Goal: Task Accomplishment & Management: Use online tool/utility

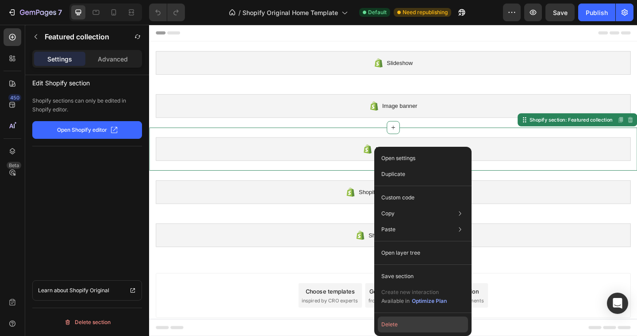
click at [397, 322] on button "Delete" at bounding box center [423, 325] width 90 height 16
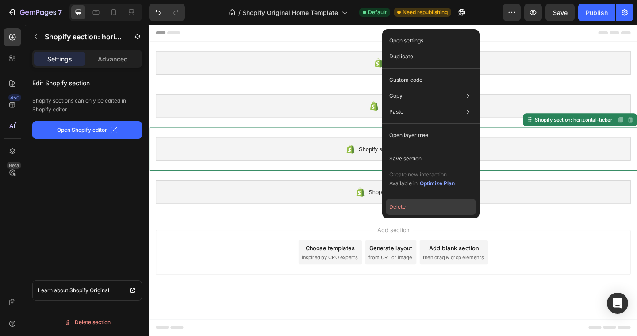
click at [405, 205] on button "Delete" at bounding box center [431, 207] width 90 height 16
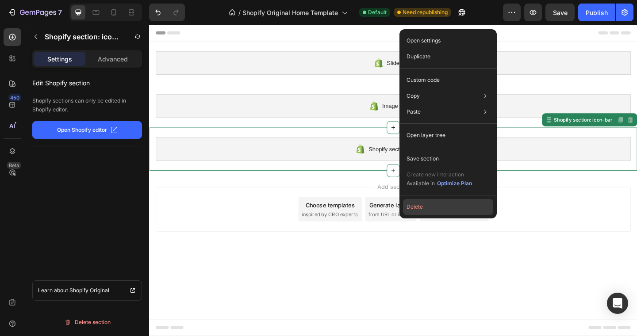
drag, startPoint x: 420, startPoint y: 203, endPoint x: 294, endPoint y: 194, distance: 126.1
click at [420, 203] on button "Delete" at bounding box center [448, 207] width 90 height 16
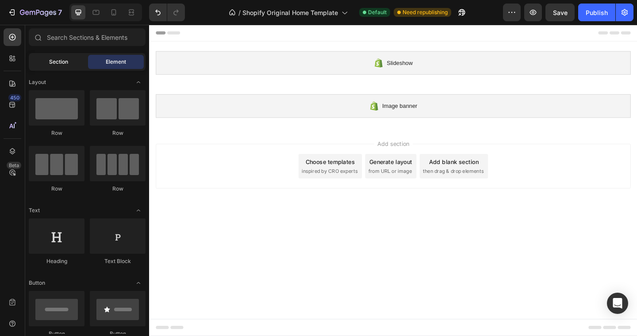
click at [56, 64] on span "Section" at bounding box center [58, 62] width 19 height 8
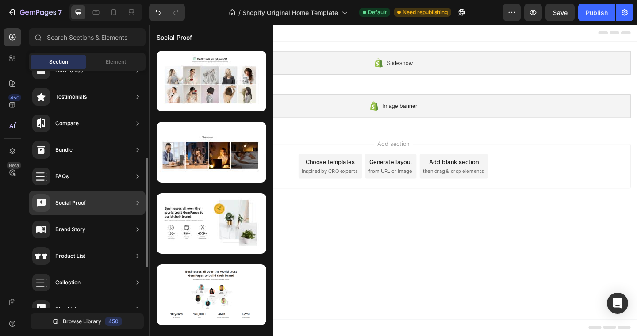
scroll to position [182, 0]
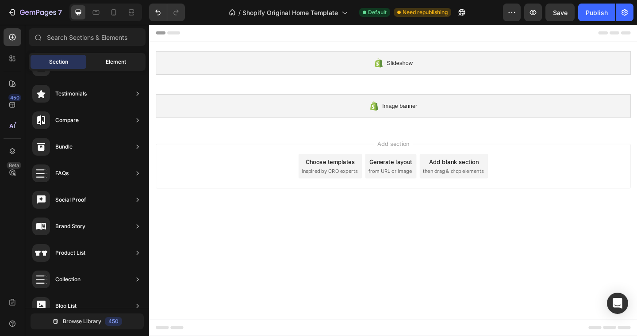
click at [108, 58] on span "Element" at bounding box center [116, 62] width 20 height 8
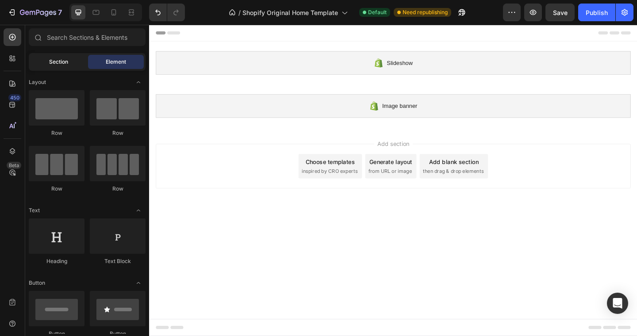
click at [66, 64] on span "Section" at bounding box center [58, 62] width 19 height 8
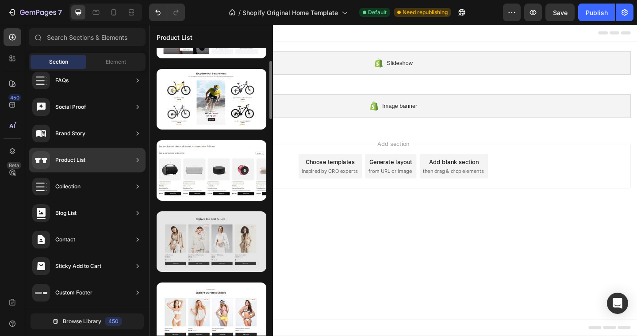
scroll to position [112, 0]
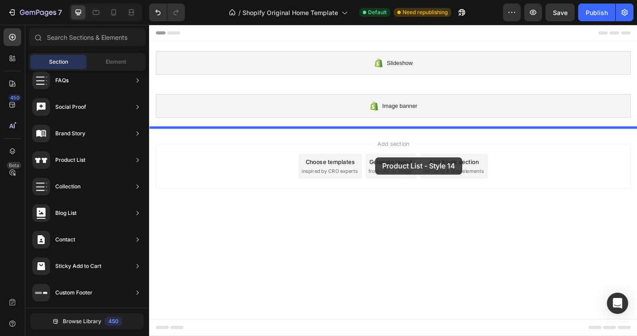
drag, startPoint x: 357, startPoint y: 279, endPoint x: 395, endPoint y: 169, distance: 116.6
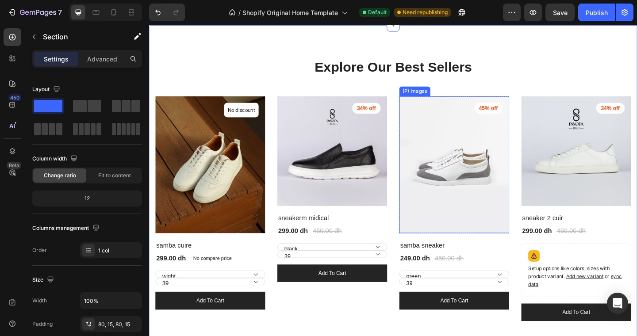
scroll to position [138, 0]
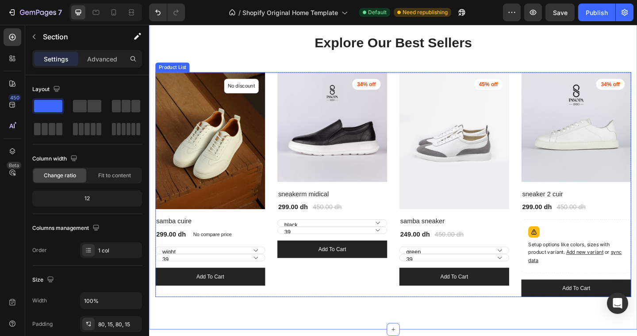
click at [412, 198] on div "(P) Images No discount Not be displayed when published Product Badge Row samba …" at bounding box center [415, 199] width 518 height 245
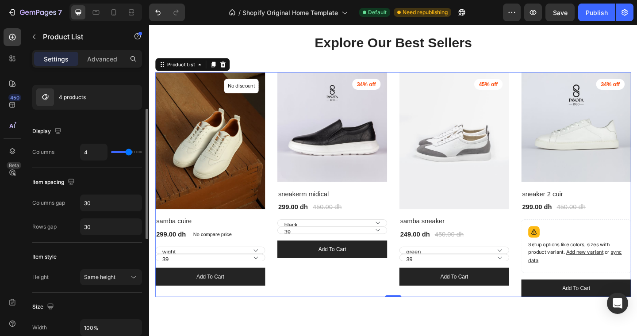
scroll to position [84, 0]
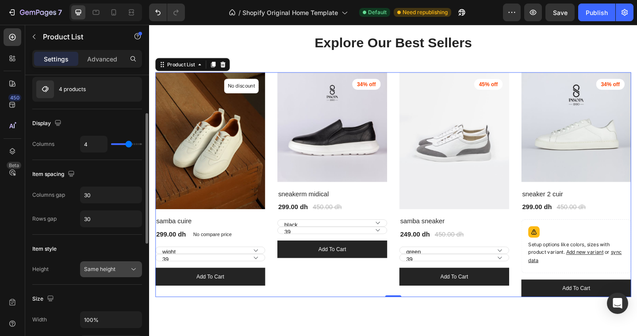
click at [111, 269] on span "Same height" at bounding box center [99, 269] width 31 height 7
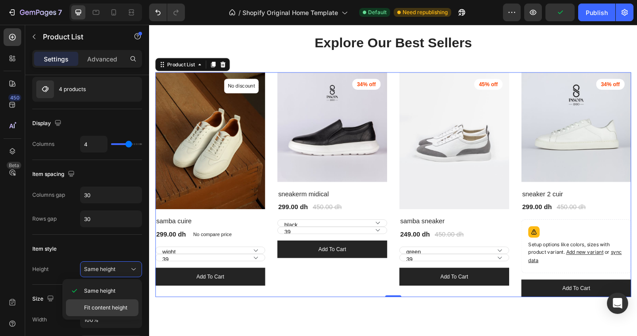
click at [102, 307] on span "Fit content height" at bounding box center [105, 308] width 43 height 8
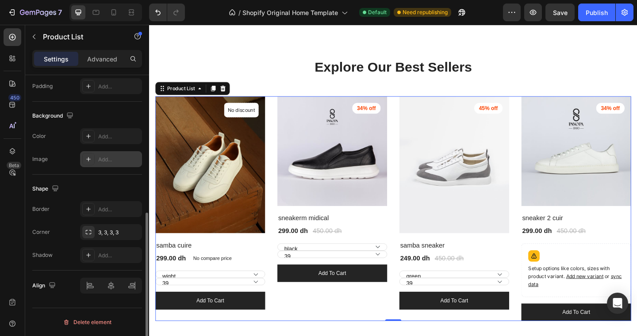
scroll to position [0, 0]
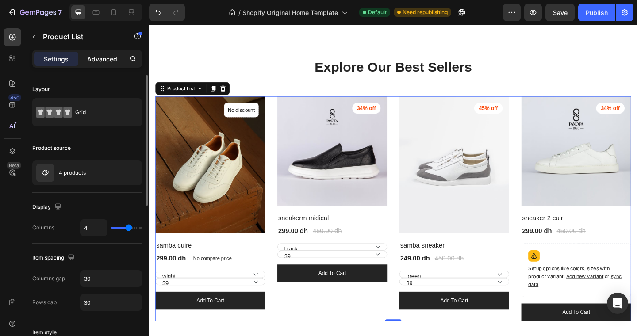
click at [105, 59] on p "Advanced" at bounding box center [102, 58] width 30 height 9
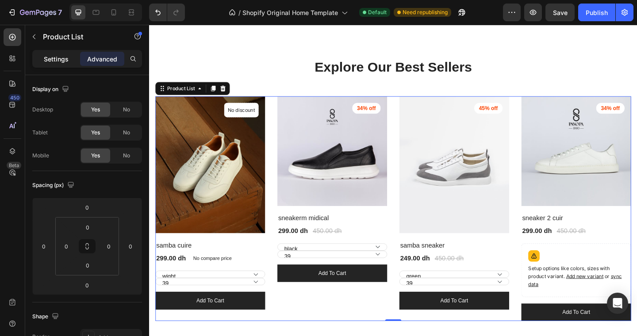
click at [52, 57] on p "Settings" at bounding box center [56, 58] width 25 height 9
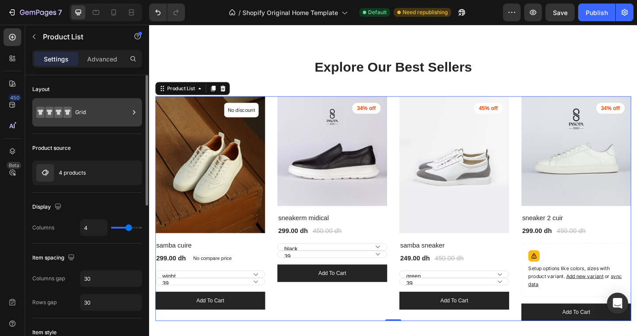
click at [69, 109] on icon at bounding box center [67, 113] width 8 height 12
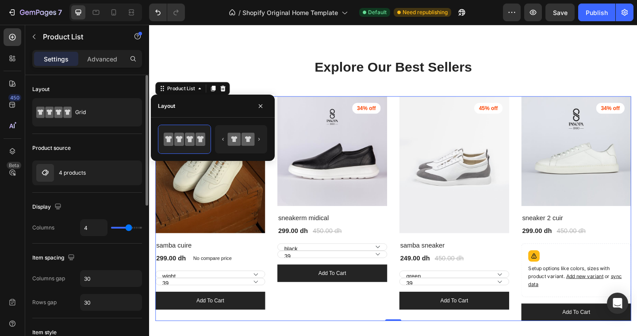
click at [82, 140] on div "Product source 4 products" at bounding box center [87, 163] width 110 height 59
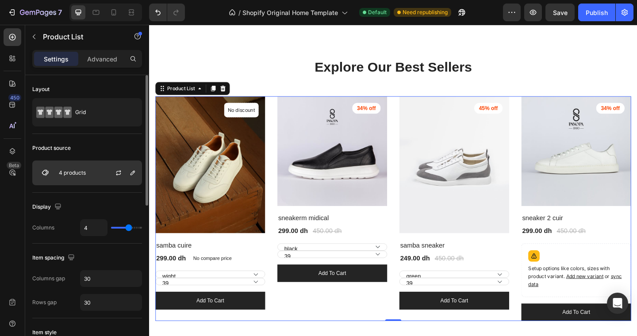
click at [73, 174] on p "4 products" at bounding box center [72, 173] width 27 height 6
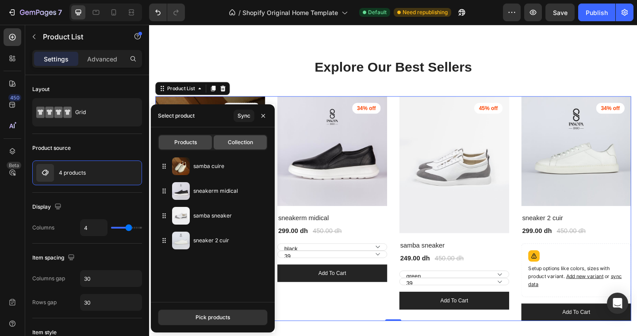
click at [230, 141] on span "Collection" at bounding box center [240, 143] width 25 height 8
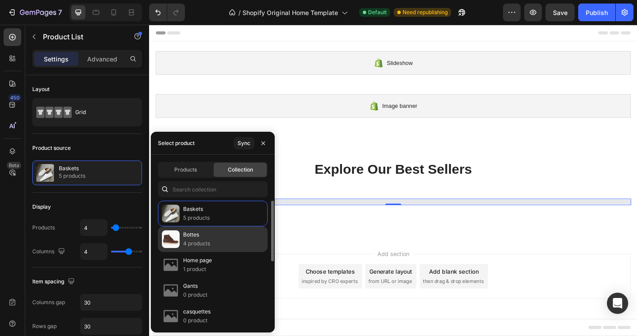
click at [198, 239] on p "4 products" at bounding box center [196, 243] width 27 height 9
click at [182, 240] on div "Bottes 4 products" at bounding box center [213, 240] width 110 height 26
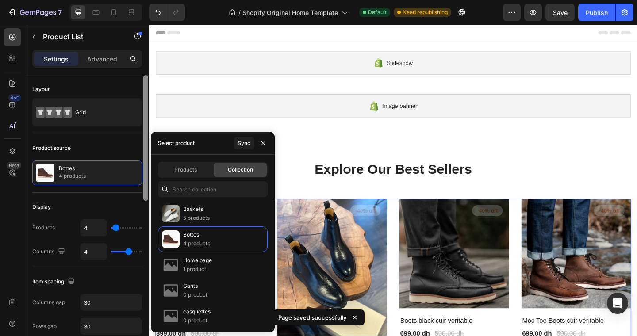
click at [143, 139] on div at bounding box center [145, 138] width 5 height 126
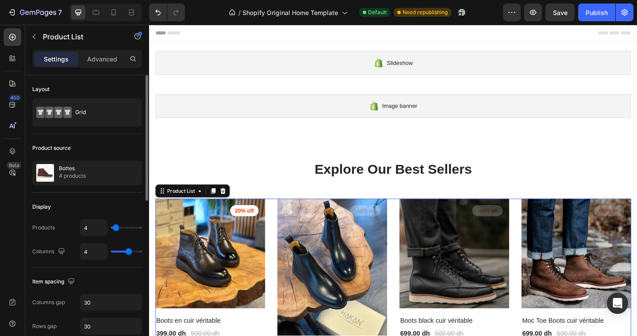
click at [137, 142] on div "Product source" at bounding box center [87, 148] width 110 height 14
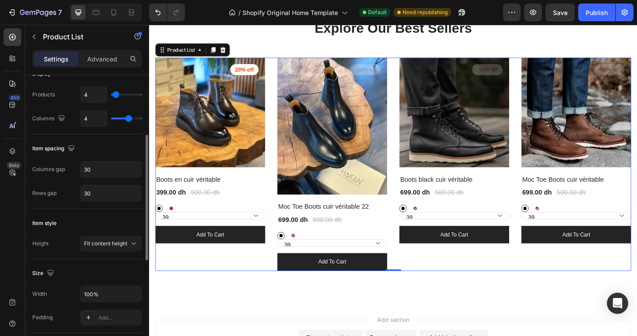
scroll to position [134, 0]
click at [130, 248] on button "Fit content height" at bounding box center [111, 243] width 62 height 16
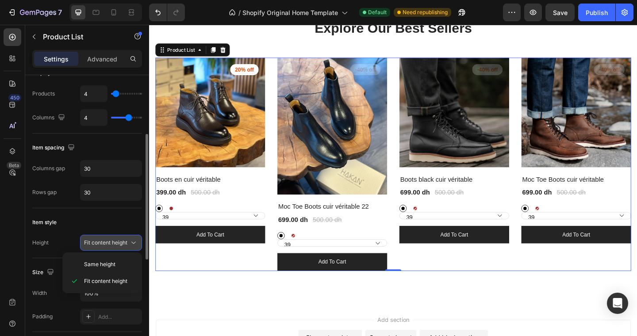
click at [130, 248] on button "Fit content height" at bounding box center [111, 243] width 62 height 16
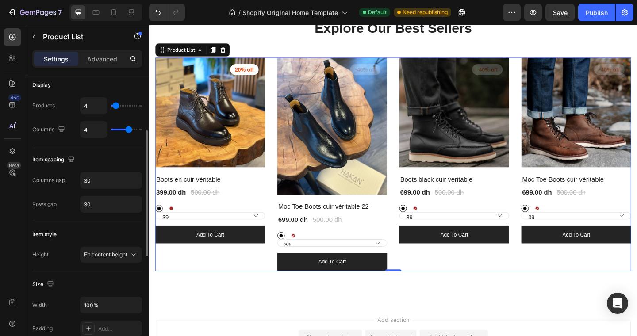
scroll to position [121, 0]
click at [118, 259] on span "Fit content height" at bounding box center [105, 256] width 43 height 8
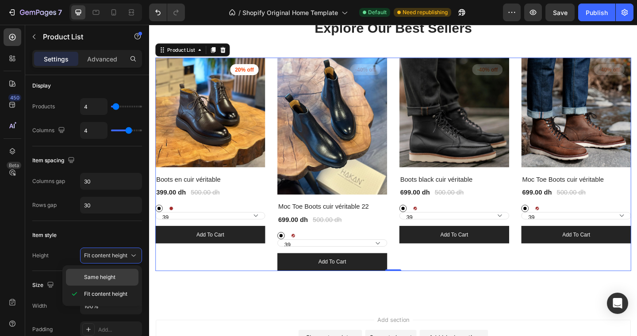
click at [106, 276] on span "Same height" at bounding box center [99, 278] width 31 height 8
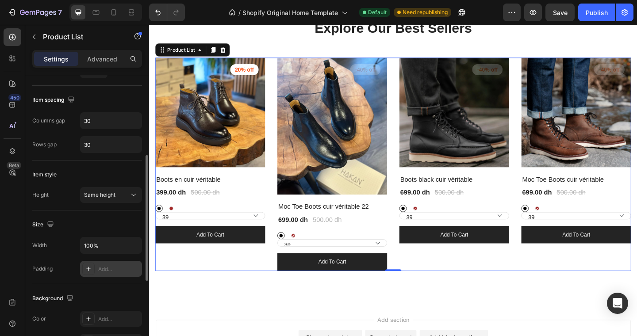
scroll to position [181, 0]
click at [107, 244] on input "100%" at bounding box center [111, 246] width 61 height 16
click at [125, 197] on div "Same height" at bounding box center [106, 196] width 45 height 8
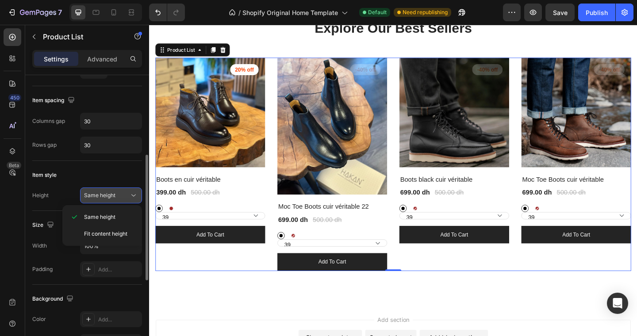
click at [126, 197] on div "Same height" at bounding box center [106, 196] width 45 height 8
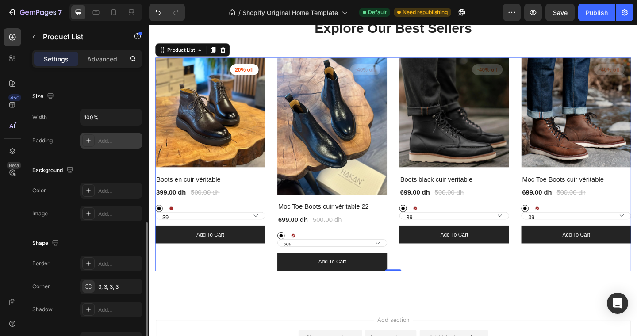
scroll to position [318, 0]
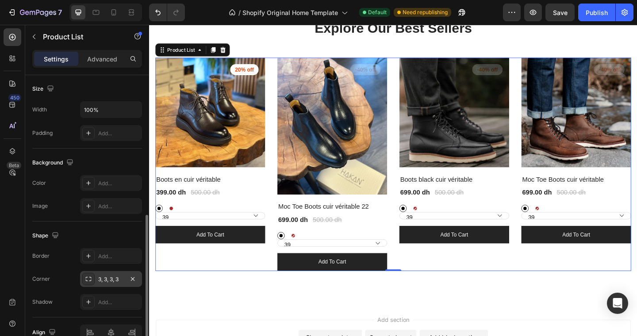
click at [104, 278] on div "3, 3, 3, 3" at bounding box center [111, 280] width 26 height 8
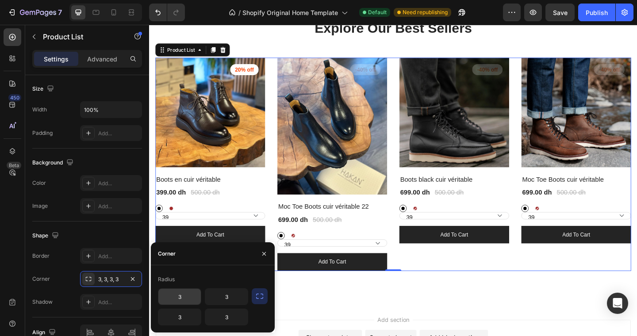
click at [189, 296] on input "3" at bounding box center [179, 297] width 42 height 16
click at [184, 299] on input "6" at bounding box center [179, 297] width 42 height 16
type input "3"
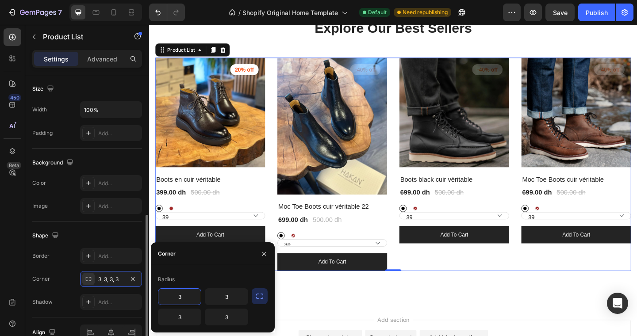
click at [65, 293] on div "Border Add... Corner 3, 3, 3, 3 Shadow Add..." at bounding box center [87, 279] width 110 height 62
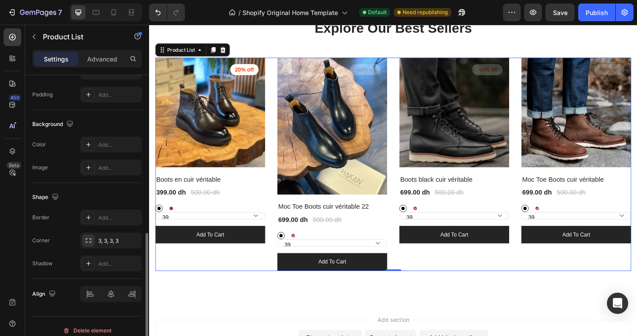
scroll to position [365, 0]
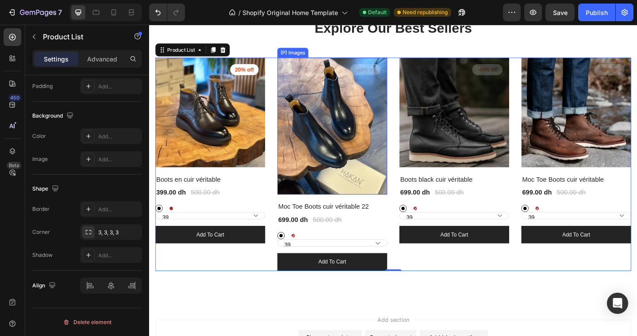
click at [338, 146] on img at bounding box center [349, 136] width 120 height 150
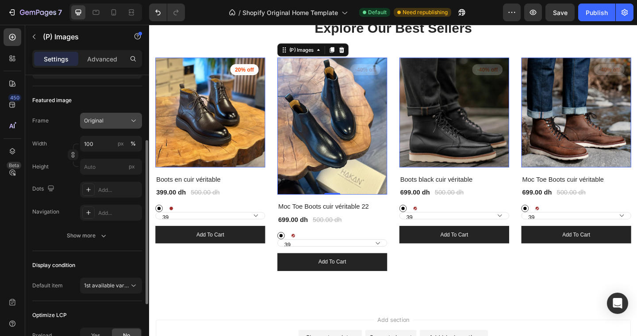
scroll to position [111, 0]
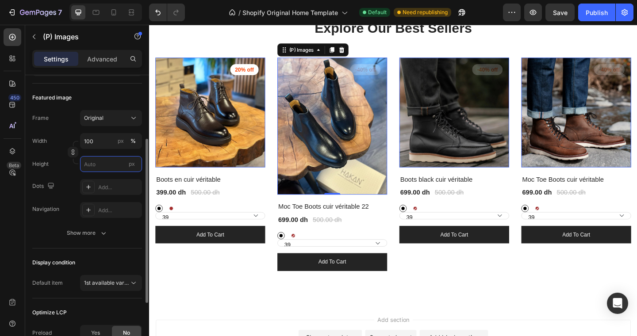
click at [102, 168] on input "px" at bounding box center [111, 164] width 62 height 16
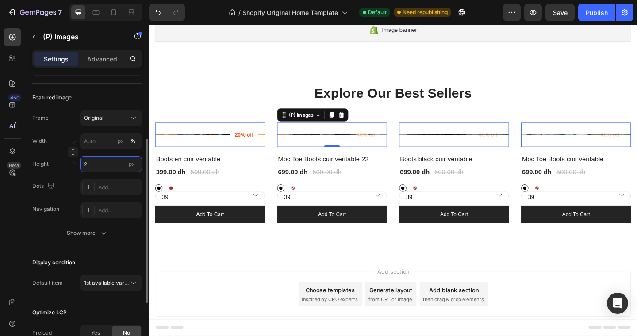
scroll to position [83, 0]
type input "2"
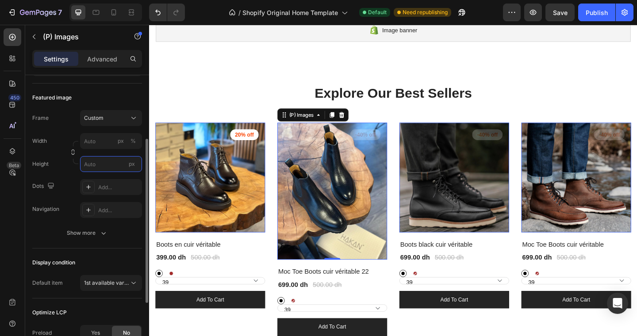
type input "2"
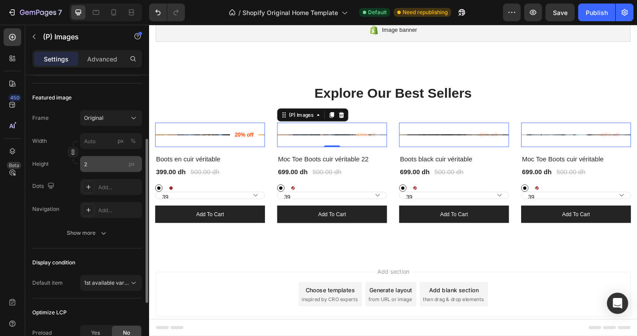
click at [129, 162] on span "px" at bounding box center [132, 164] width 6 height 7
click at [129, 162] on input "2" at bounding box center [111, 164] width 62 height 16
click at [132, 166] on span "px" at bounding box center [132, 164] width 6 height 7
click at [132, 166] on input "2" at bounding box center [111, 164] width 62 height 16
click at [132, 165] on span "px" at bounding box center [132, 164] width 6 height 7
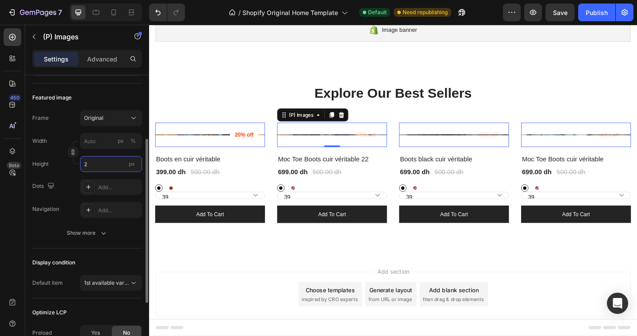
click at [132, 165] on input "2" at bounding box center [111, 164] width 62 height 16
click at [132, 167] on span "px" at bounding box center [132, 164] width 6 height 7
click at [132, 167] on input "2" at bounding box center [111, 164] width 62 height 16
click at [102, 165] on input "2" at bounding box center [111, 164] width 62 height 16
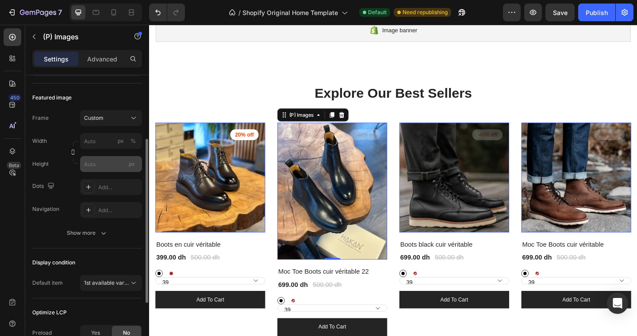
click at [133, 164] on span "px" at bounding box center [132, 164] width 6 height 7
click at [133, 164] on input "px" at bounding box center [111, 164] width 62 height 16
click at [133, 165] on span "px" at bounding box center [132, 164] width 6 height 7
click at [133, 165] on input "px" at bounding box center [111, 164] width 62 height 16
click at [133, 165] on span "px" at bounding box center [132, 164] width 6 height 7
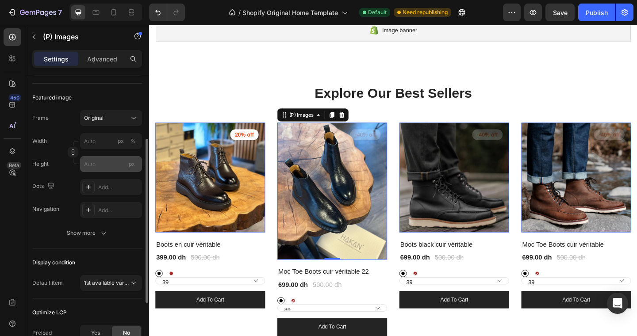
click at [133, 165] on input "px" at bounding box center [111, 164] width 62 height 16
click at [129, 165] on span "px" at bounding box center [132, 164] width 6 height 7
click at [129, 165] on input "px" at bounding box center [111, 164] width 62 height 16
click at [129, 165] on span "px" at bounding box center [132, 164] width 6 height 7
click at [129, 165] on input "px" at bounding box center [111, 164] width 62 height 16
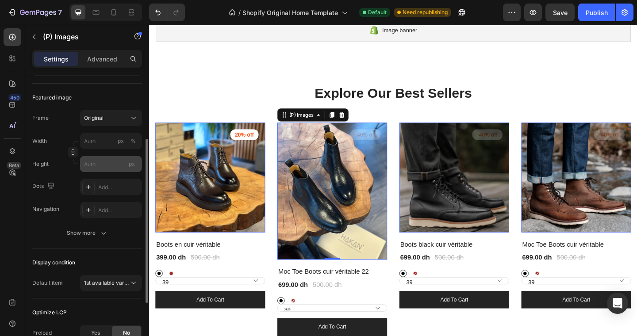
click at [130, 166] on span "px" at bounding box center [132, 164] width 6 height 7
click at [130, 166] on input "px" at bounding box center [111, 164] width 62 height 16
click at [105, 166] on input "px" at bounding box center [111, 164] width 62 height 16
click at [114, 139] on input "px %" at bounding box center [111, 141] width 62 height 16
click at [71, 143] on div at bounding box center [73, 152] width 11 height 23
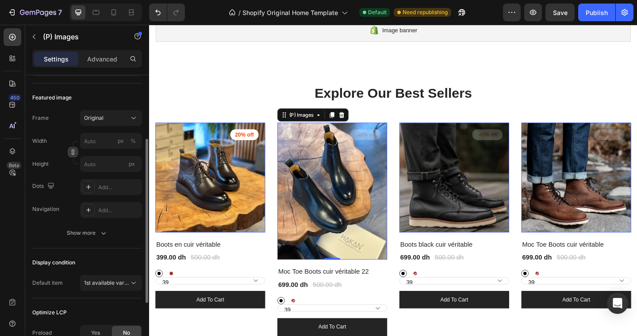
click at [72, 150] on icon "button" at bounding box center [73, 151] width 3 height 2
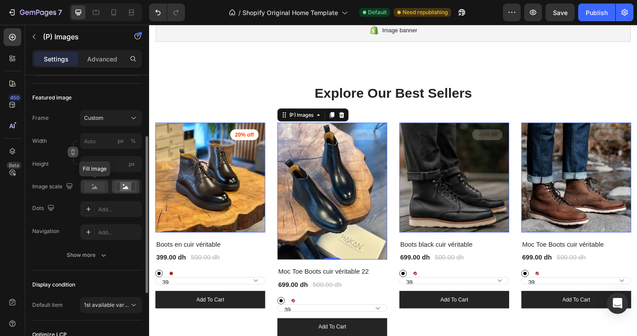
click at [97, 189] on rect at bounding box center [95, 187] width 20 height 10
click at [121, 187] on rect at bounding box center [126, 186] width 12 height 9
click at [121, 188] on rect at bounding box center [126, 186] width 12 height 9
click at [126, 187] on icon at bounding box center [126, 187] width 6 height 3
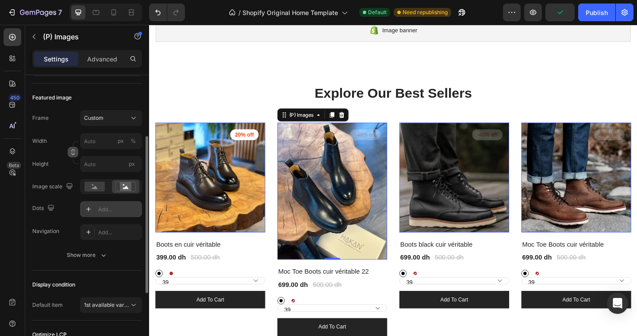
click at [99, 207] on div "Add..." at bounding box center [119, 210] width 42 height 8
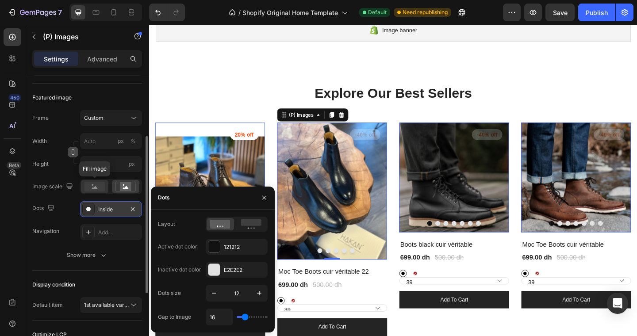
click at [96, 189] on rect at bounding box center [95, 187] width 20 height 10
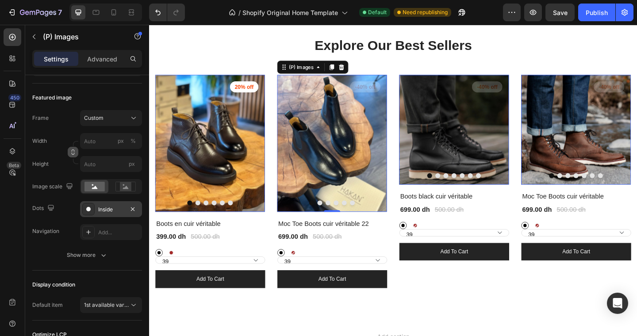
scroll to position [140, 0]
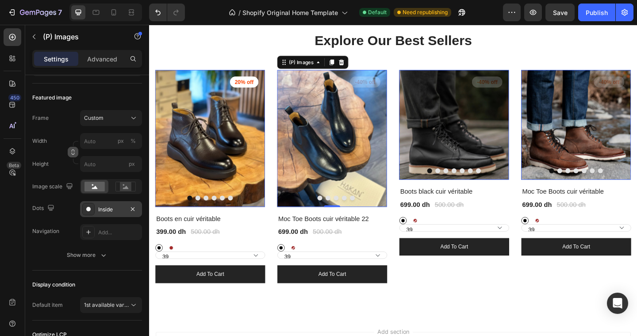
click at [451, 137] on img at bounding box center [481, 134] width 120 height 120
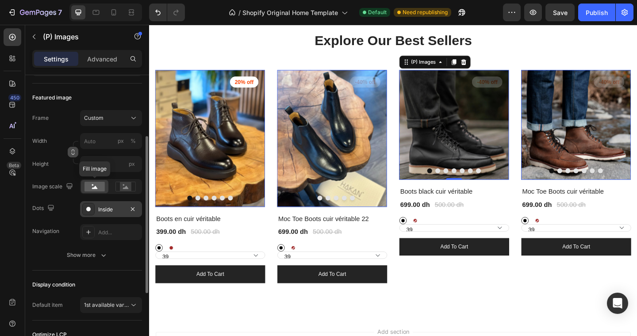
click at [98, 187] on rect at bounding box center [95, 187] width 20 height 10
click at [498, 139] on img at bounding box center [481, 134] width 120 height 120
click at [132, 182] on rect at bounding box center [126, 186] width 20 height 9
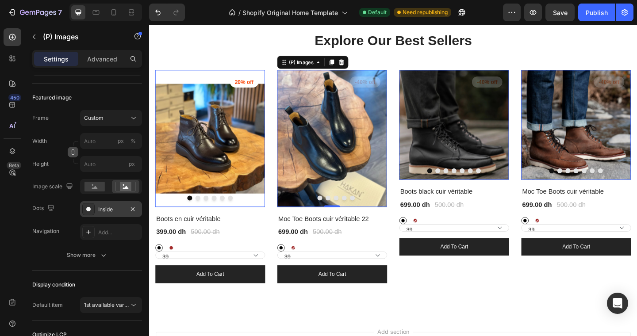
click at [328, 181] on img at bounding box center [349, 149] width 120 height 150
click at [126, 189] on icon at bounding box center [126, 187] width 6 height 3
click at [91, 187] on rect at bounding box center [95, 187] width 20 height 10
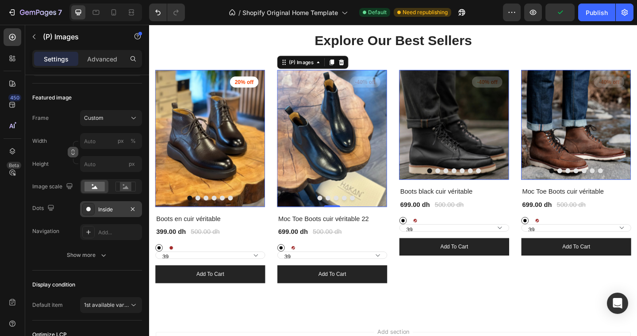
click at [522, 167] on img at bounding box center [481, 134] width 120 height 120
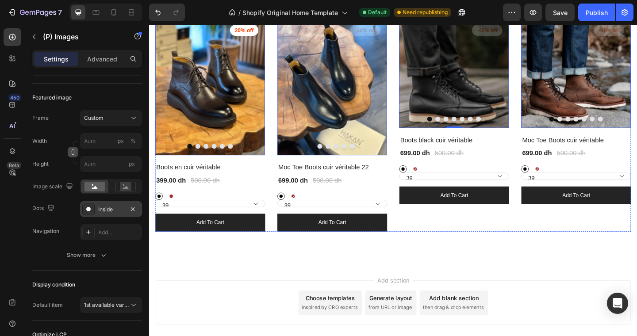
scroll to position [211, 0]
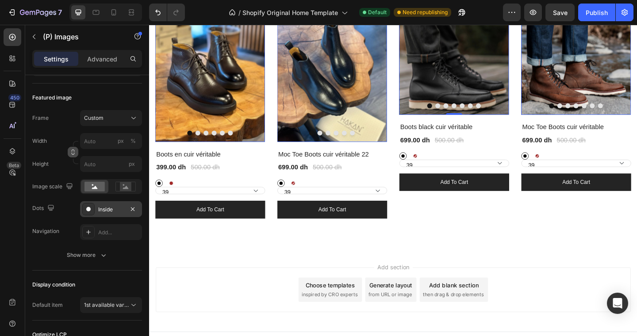
click at [509, 80] on img at bounding box center [481, 64] width 120 height 120
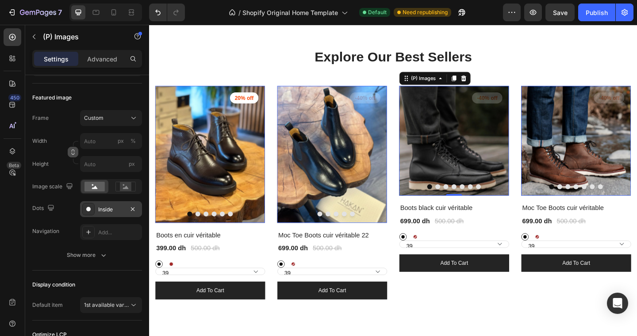
scroll to position [94, 0]
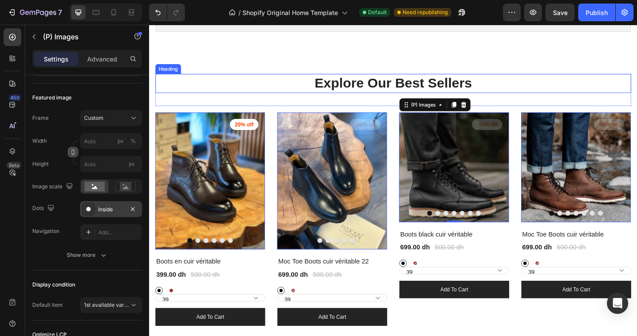
click at [551, 90] on p "Explore Our Best Sellers" at bounding box center [415, 88] width 516 height 19
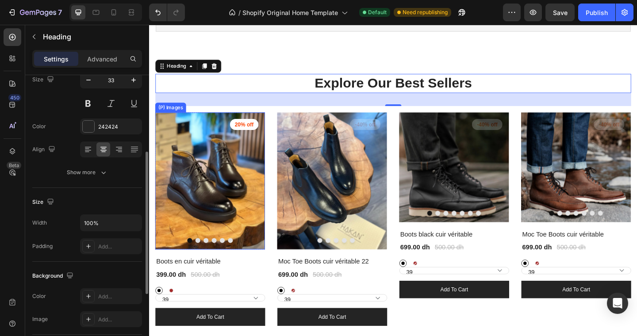
scroll to position [103, 0]
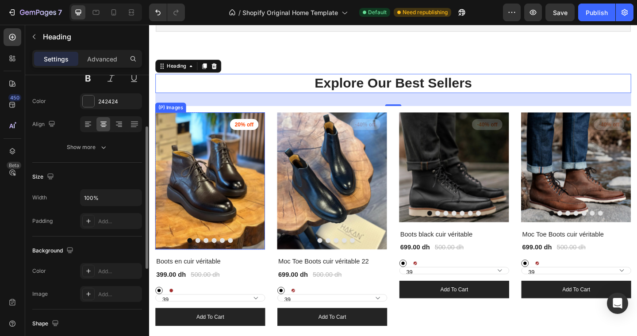
click at [195, 203] on img at bounding box center [216, 195] width 120 height 150
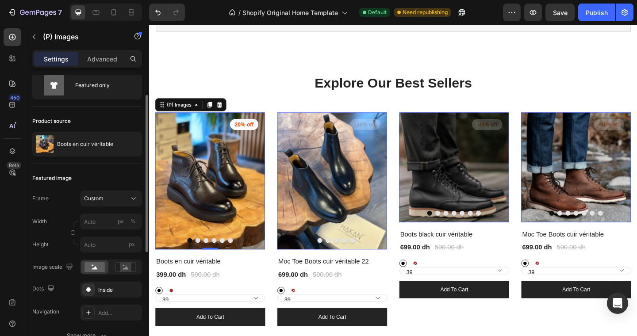
scroll to position [33, 0]
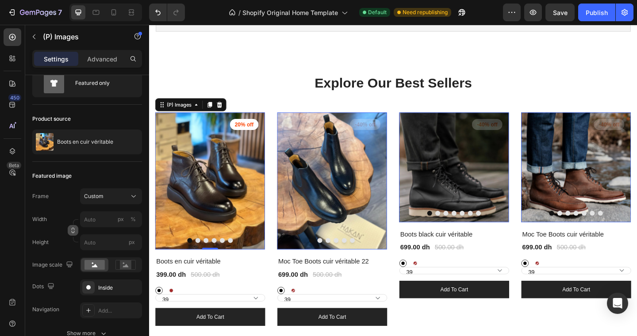
click at [73, 232] on icon "button" at bounding box center [73, 231] width 6 height 6
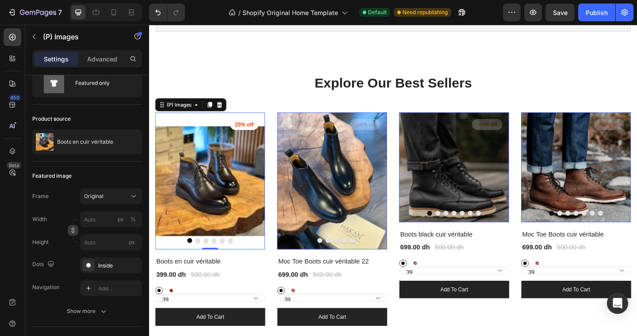
click at [73, 232] on icon "button" at bounding box center [73, 231] width 6 height 6
click at [74, 232] on icon "button" at bounding box center [73, 232] width 3 height 2
click at [101, 242] on input "px" at bounding box center [111, 243] width 62 height 16
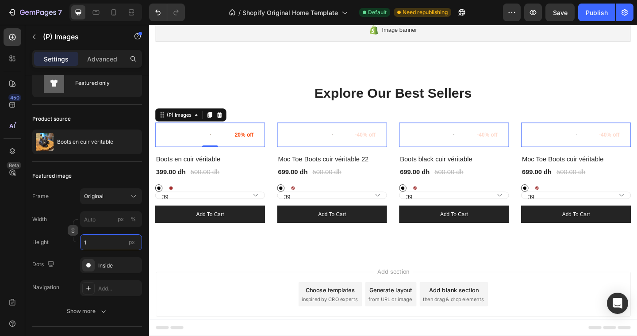
scroll to position [83, 0]
type input "1"
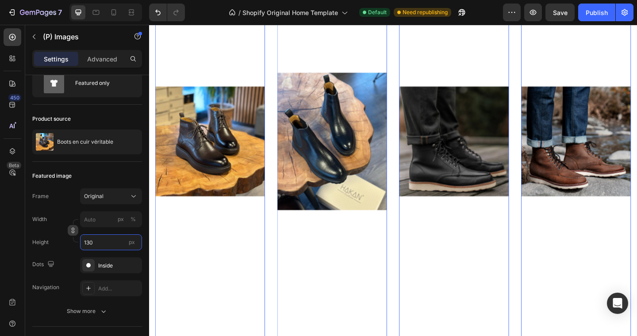
scroll to position [132, 0]
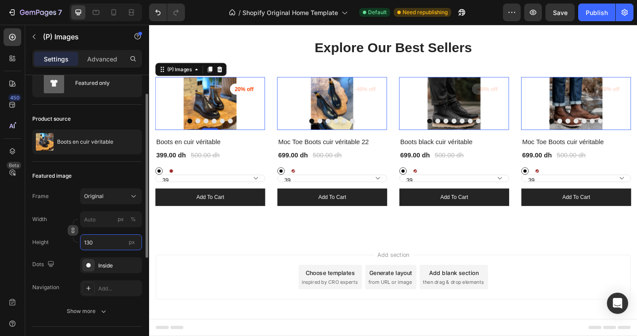
drag, startPoint x: 96, startPoint y: 243, endPoint x: 78, endPoint y: 242, distance: 17.7
click at [78, 242] on div "Height 130 px" at bounding box center [87, 243] width 110 height 16
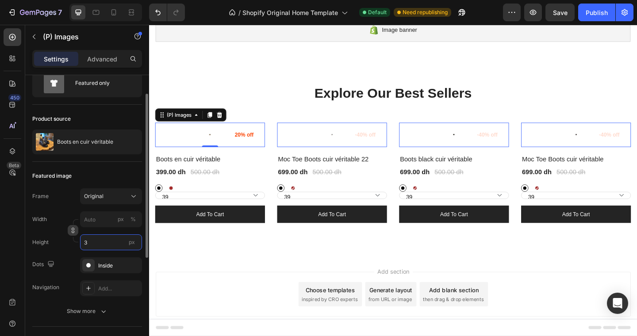
scroll to position [83, 0]
type input "300"
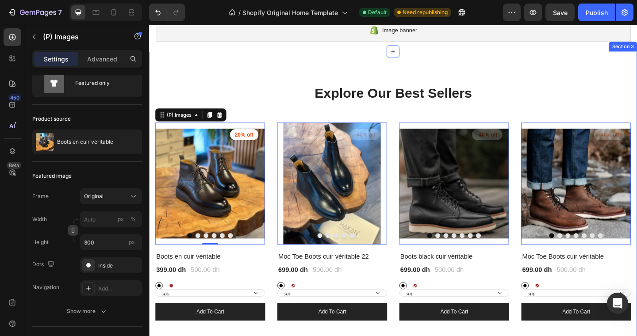
click at [288, 80] on div "Explore Our Best Sellers Heading Row (P) Images 0 20% off Product Badge Row Boo…" at bounding box center [414, 218] width 531 height 328
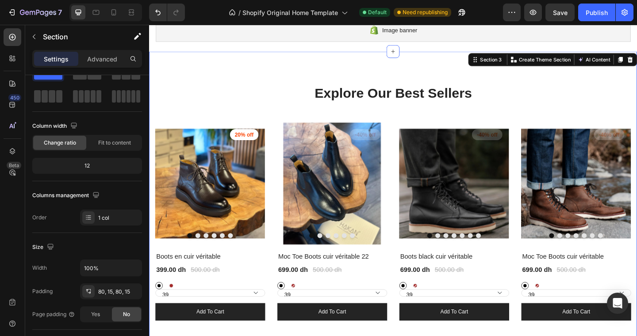
scroll to position [0, 0]
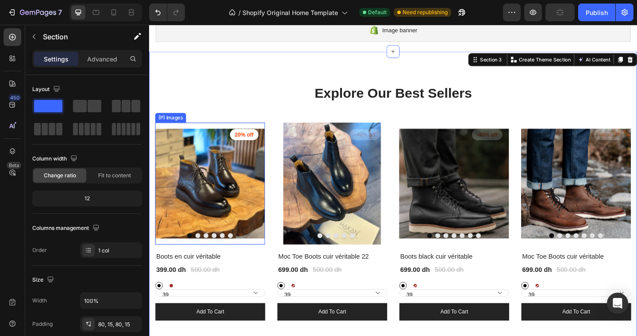
click at [270, 178] on img at bounding box center [216, 197] width 120 height 133
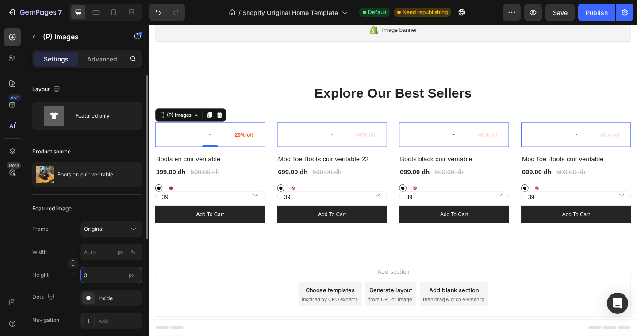
scroll to position [83, 0]
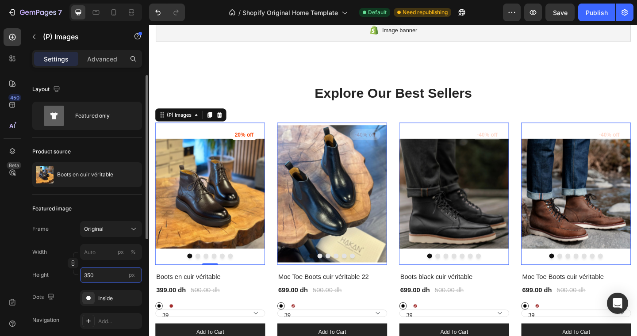
drag, startPoint x: 93, startPoint y: 274, endPoint x: 78, endPoint y: 274, distance: 14.6
click at [78, 274] on div "Height 350 px" at bounding box center [87, 275] width 110 height 16
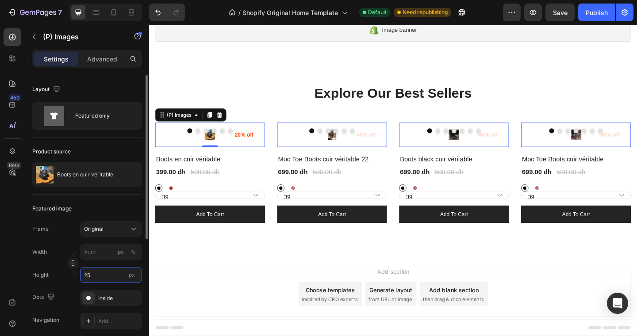
type input "250"
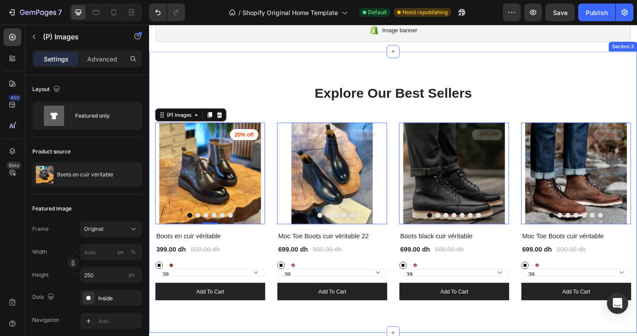
click at [307, 86] on div "Explore Our Best Sellers Heading Row (P) Images 0 20% off Product Badge Row Boo…" at bounding box center [414, 207] width 531 height 306
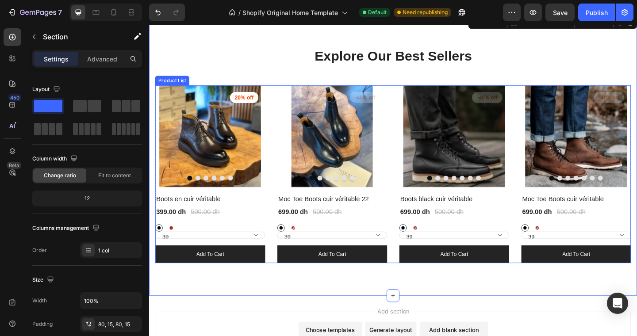
scroll to position [140, 0]
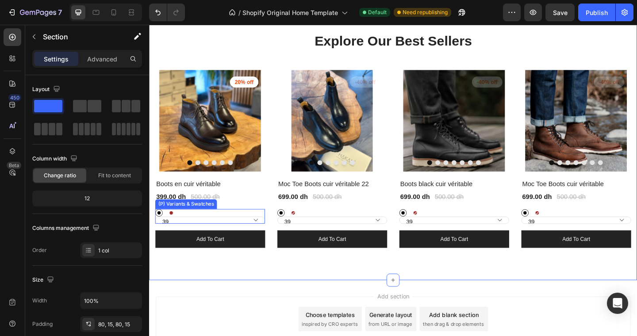
click at [212, 232] on div "Black Black Brown Brown" at bounding box center [216, 230] width 120 height 8
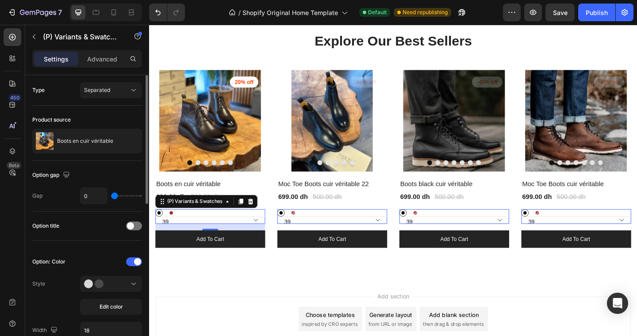
type input "1"
type input "4"
type input "10"
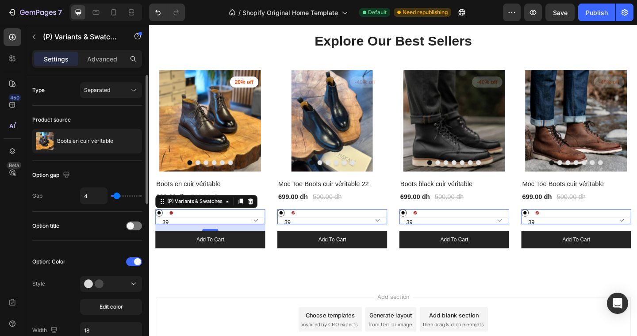
type input "10"
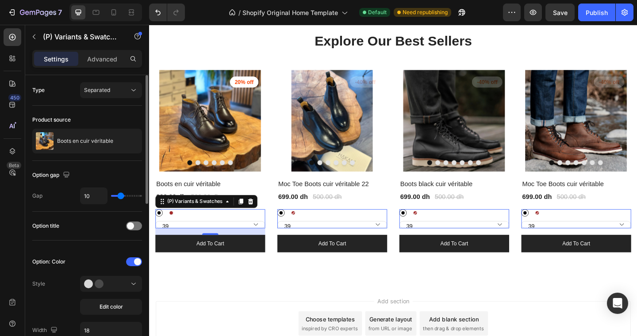
type input "15"
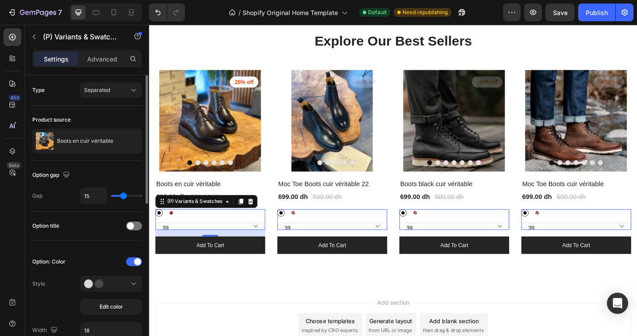
type input "16"
type input "17"
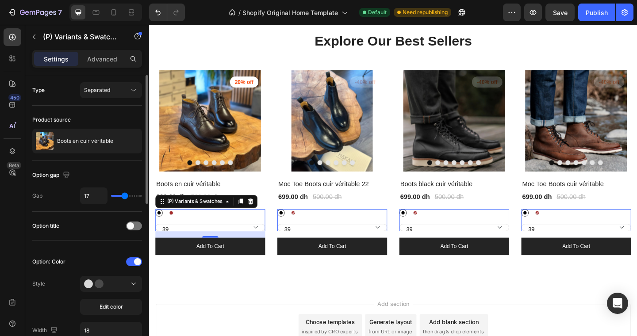
type input "18"
type input "17"
drag, startPoint x: 115, startPoint y: 196, endPoint x: 124, endPoint y: 194, distance: 9.9
type input "17"
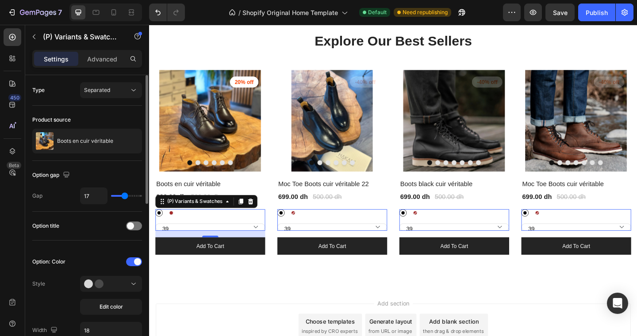
click at [124, 195] on input "range" at bounding box center [126, 196] width 31 height 2
click at [173, 228] on div at bounding box center [173, 230] width 4 height 4
click at [169, 226] on input "Brown Brown" at bounding box center [169, 225] width 0 height 0
radio input "true"
click at [161, 227] on div at bounding box center [160, 230] width 8 height 8
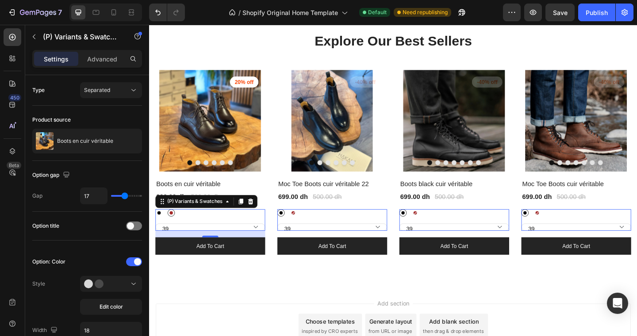
click at [156, 226] on input "Black Black" at bounding box center [155, 225] width 0 height 0
radio input "true"
click at [131, 228] on span at bounding box center [130, 226] width 7 height 7
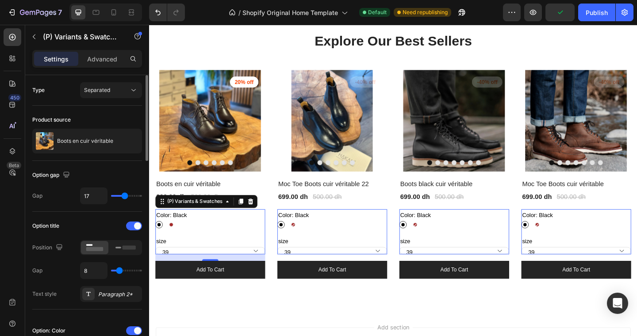
type input "15"
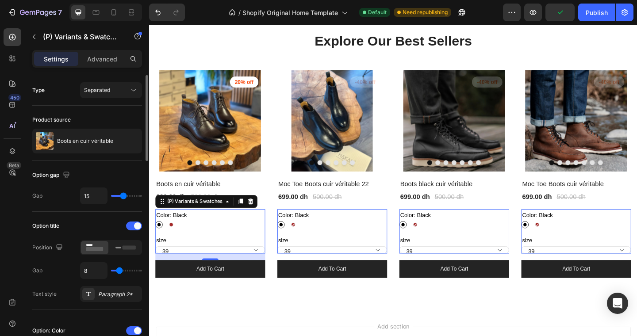
type input "8"
type input "1"
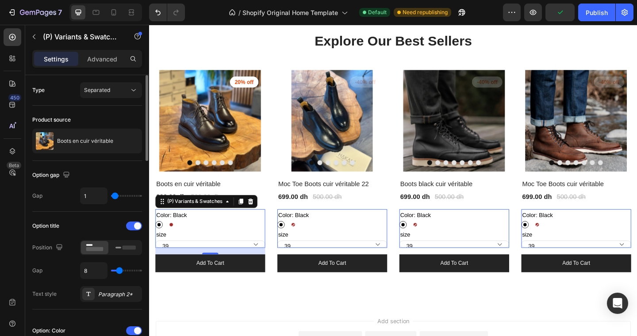
type input "0"
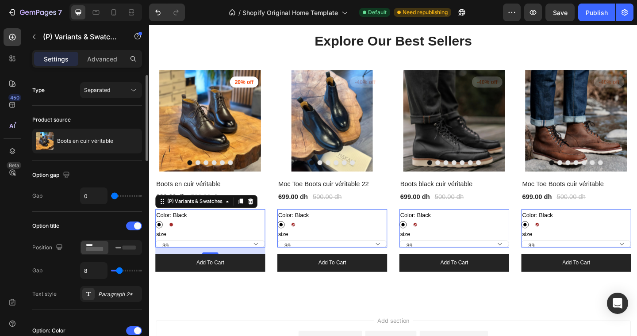
drag, startPoint x: 123, startPoint y: 195, endPoint x: 114, endPoint y: 195, distance: 9.7
type input "0"
click at [114, 195] on input "range" at bounding box center [126, 196] width 31 height 2
type input "2"
type input "4"
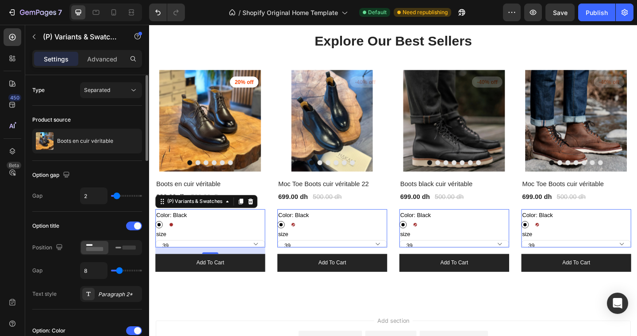
click at [117, 196] on input "range" at bounding box center [126, 196] width 31 height 2
type input "4"
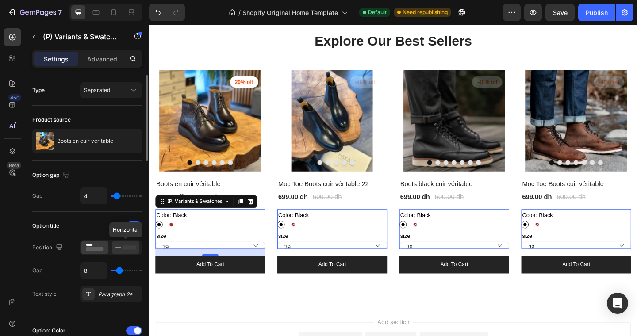
click at [123, 247] on rect at bounding box center [129, 248] width 13 height 4
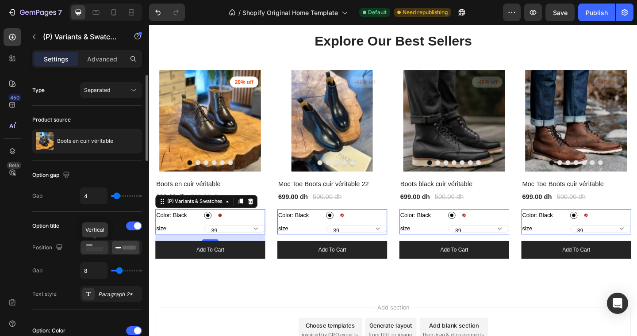
click at [96, 247] on rect at bounding box center [94, 249] width 17 height 4
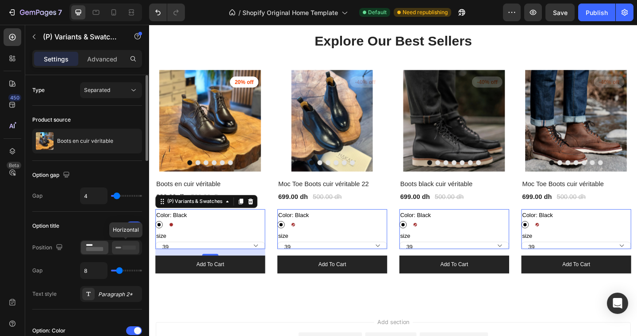
click at [124, 247] on rect at bounding box center [129, 248] width 13 height 4
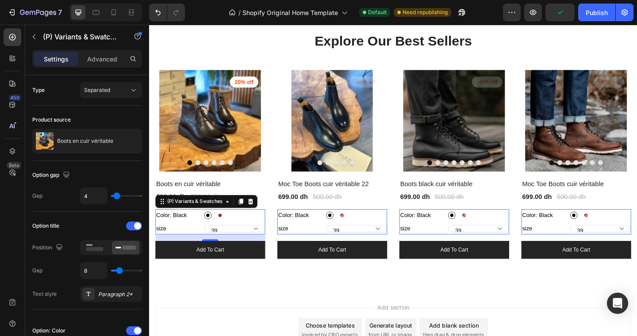
click at [229, 246] on select "39 40 41 42 43 44 45 46-47" at bounding box center [242, 247] width 66 height 8
click at [209, 243] on select "39 40 41 42 43 44 45 46-47" at bounding box center [242, 247] width 66 height 8
select select "40"
click at [234, 247] on select "39 40 41 42 43 44 45 46-47" at bounding box center [242, 247] width 66 height 8
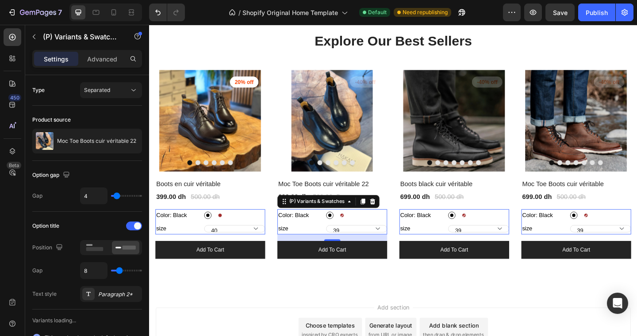
click at [360, 232] on div at bounding box center [359, 232] width 4 height 4
click at [355, 228] on input "Brown Brown" at bounding box center [355, 228] width 0 height 0
radio input "true"
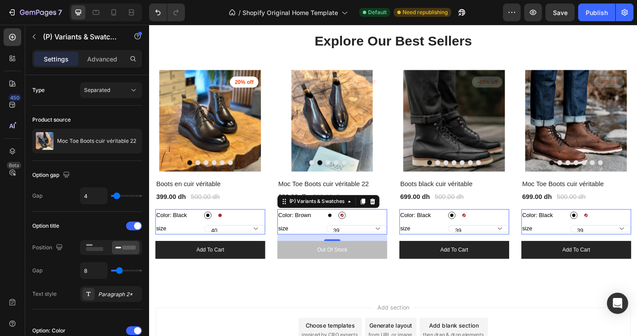
click at [345, 232] on div at bounding box center [345, 232] width 4 height 4
click at [342, 228] on input "Black Black" at bounding box center [341, 228] width 0 height 0
radio input "true"
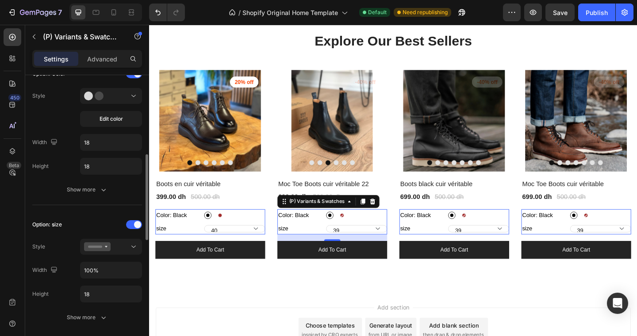
scroll to position [260, 0]
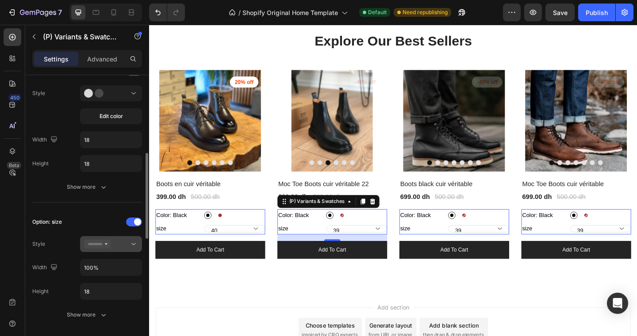
click at [136, 240] on icon at bounding box center [133, 244] width 9 height 9
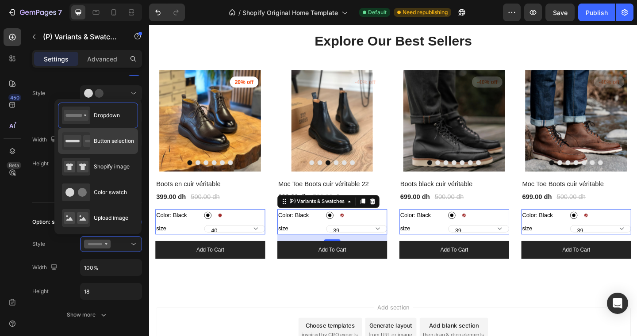
click at [100, 142] on span "Button selection" at bounding box center [114, 141] width 40 height 8
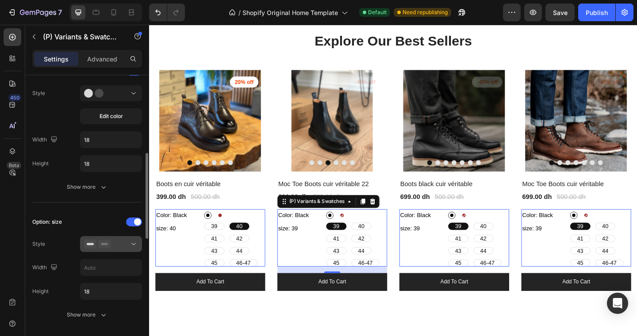
click at [125, 246] on div at bounding box center [111, 244] width 54 height 9
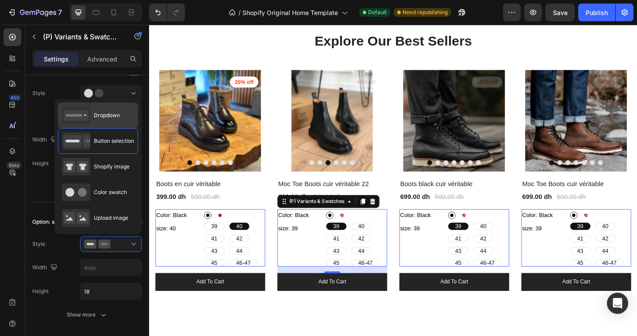
click at [101, 120] on div "Dropdown" at bounding box center [91, 116] width 58 height 18
type input "100%"
select select "40"
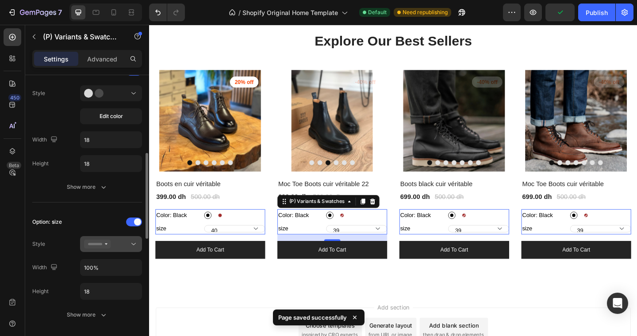
click at [120, 239] on button at bounding box center [111, 244] width 62 height 16
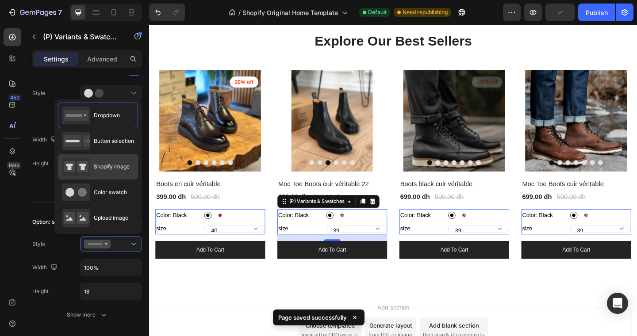
click at [110, 171] on div "Shopify image" at bounding box center [96, 167] width 68 height 18
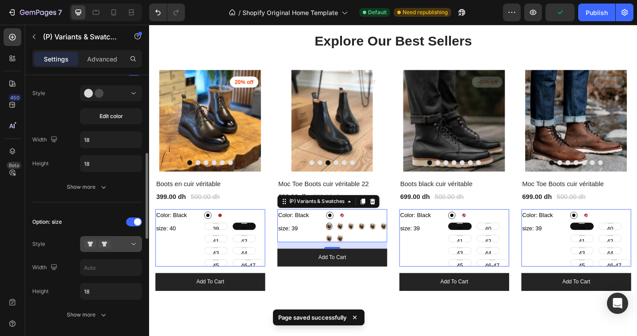
click at [120, 244] on div at bounding box center [111, 244] width 54 height 9
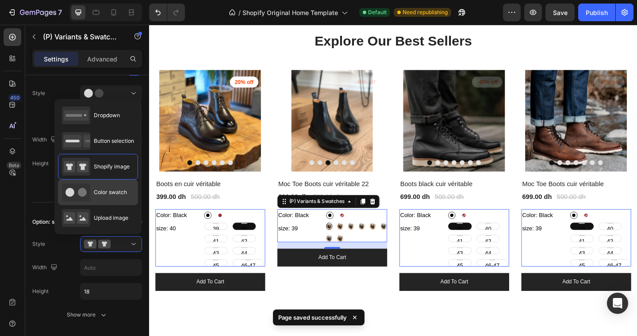
click at [110, 191] on span "Color swatch" at bounding box center [110, 193] width 33 height 8
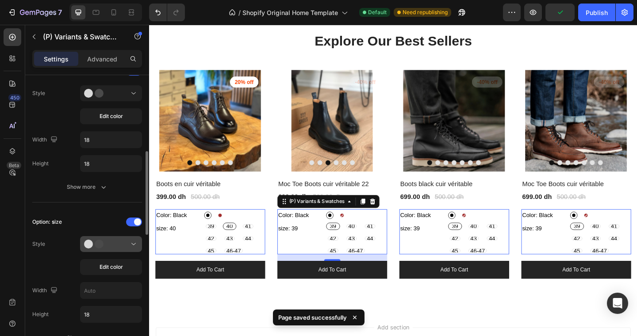
click at [127, 247] on div at bounding box center [111, 244] width 54 height 9
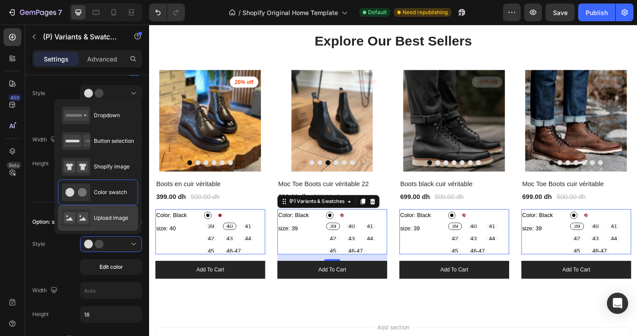
click at [109, 221] on span "Upload image" at bounding box center [111, 218] width 35 height 8
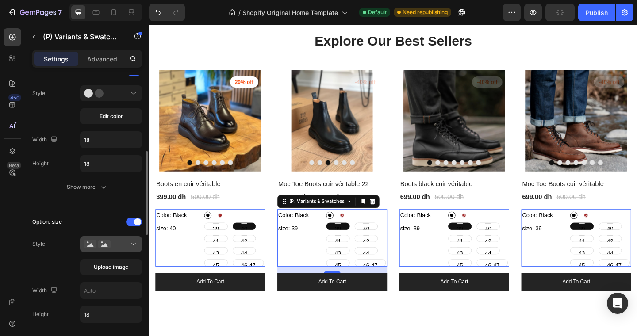
click at [121, 242] on div at bounding box center [111, 244] width 54 height 9
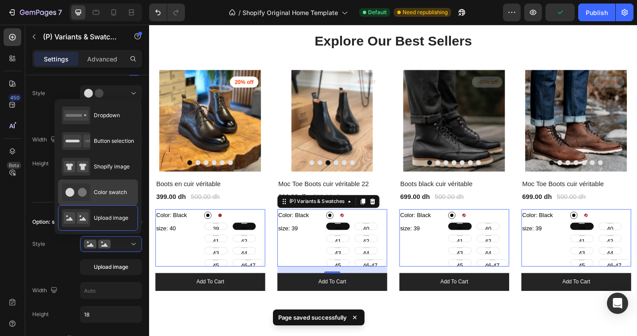
click at [103, 195] on span "Color swatch" at bounding box center [110, 193] width 33 height 8
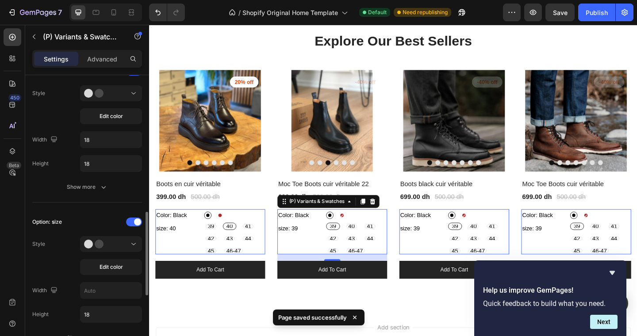
scroll to position [307, 0]
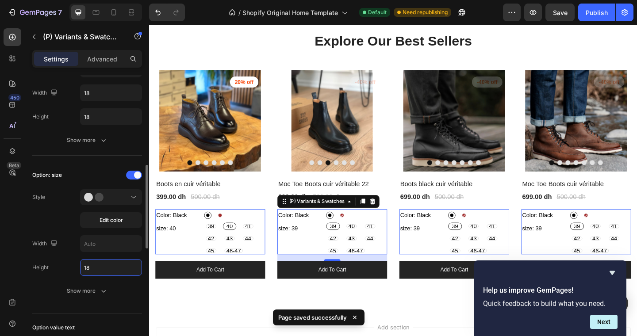
click at [96, 267] on input "18" at bounding box center [111, 268] width 61 height 16
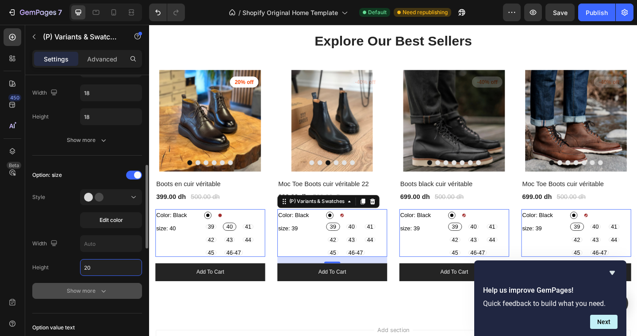
type input "20"
click at [97, 290] on div "Show more" at bounding box center [87, 291] width 41 height 9
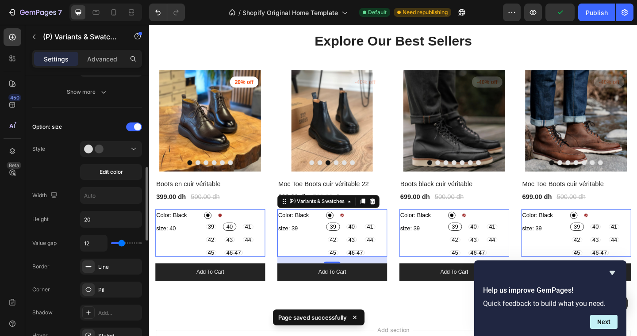
scroll to position [356, 0]
type input "16"
type input "19"
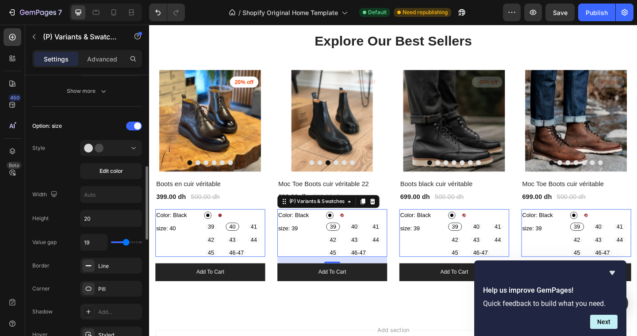
type input "18"
type input "17"
type input "14"
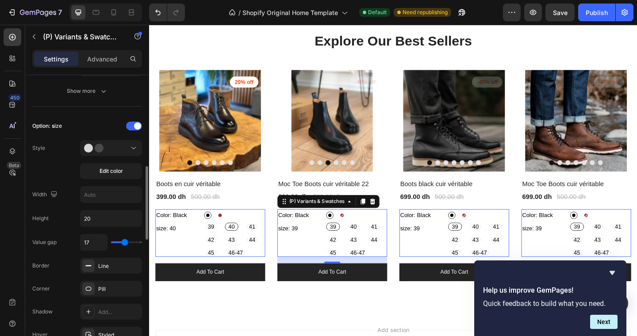
type input "14"
type input "13"
click at [123, 242] on input "range" at bounding box center [126, 243] width 31 height 2
click at [113, 264] on div "Line" at bounding box center [111, 266] width 26 height 8
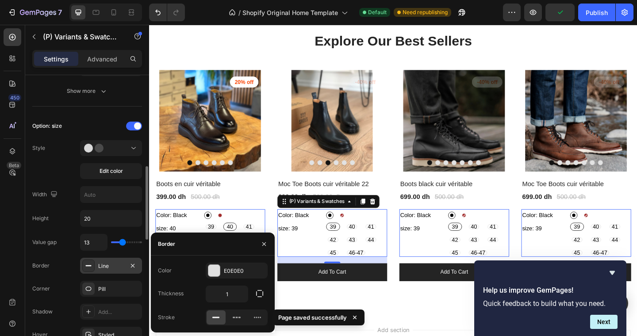
click at [113, 264] on div "Line" at bounding box center [111, 266] width 26 height 8
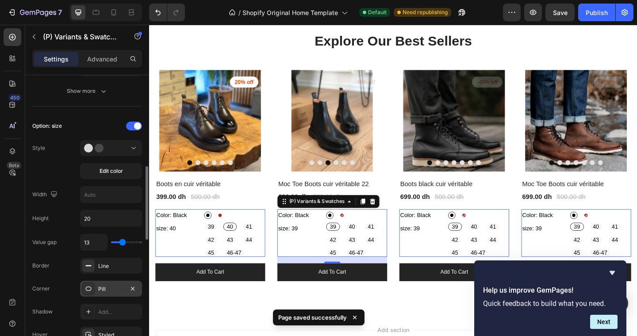
click at [108, 289] on div "Pill" at bounding box center [111, 290] width 26 height 8
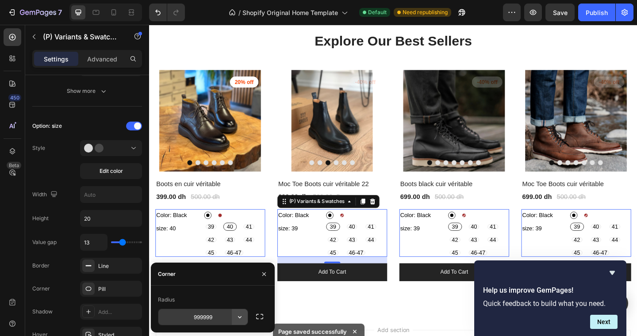
click at [241, 316] on icon "button" at bounding box center [239, 317] width 9 height 9
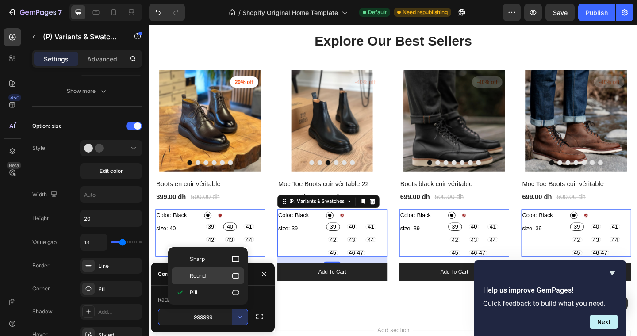
click at [236, 274] on icon at bounding box center [236, 276] width 9 height 9
type input "8"
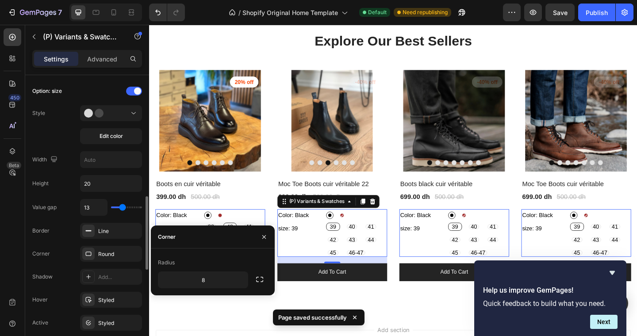
scroll to position [411, 0]
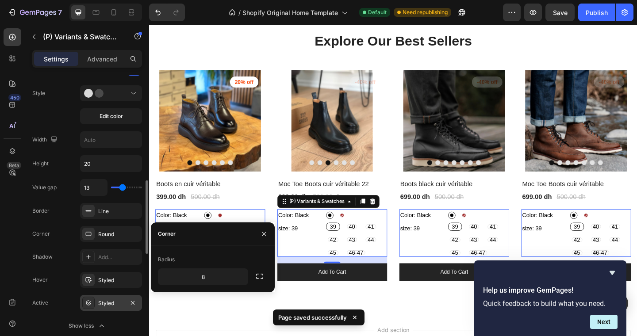
click at [109, 301] on div "Styled" at bounding box center [111, 304] width 26 height 8
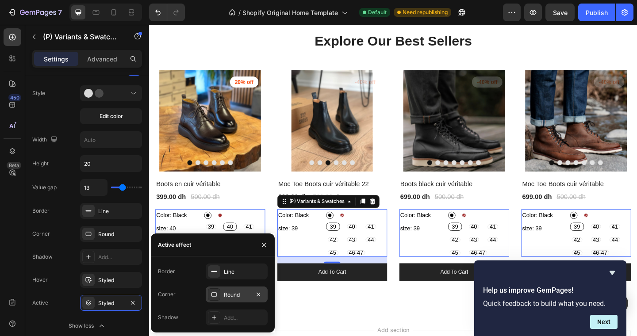
click at [211, 295] on icon at bounding box center [214, 294] width 7 height 7
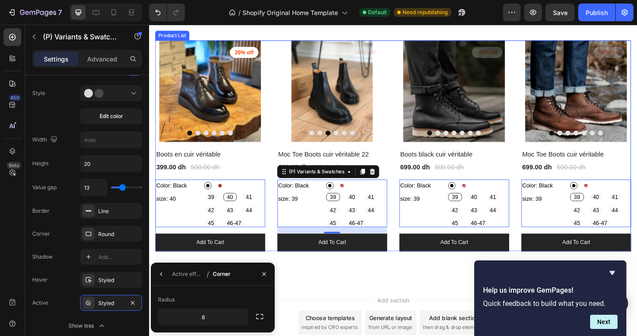
scroll to position [173, 0]
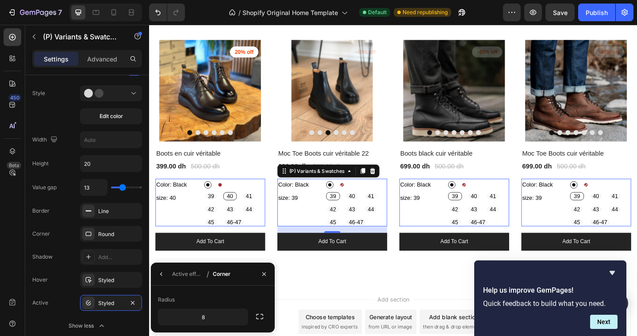
click at [227, 198] on div at bounding box center [226, 199] width 4 height 4
click at [222, 195] on input "Brown Brown" at bounding box center [222, 195] width 0 height 0
radio input "true"
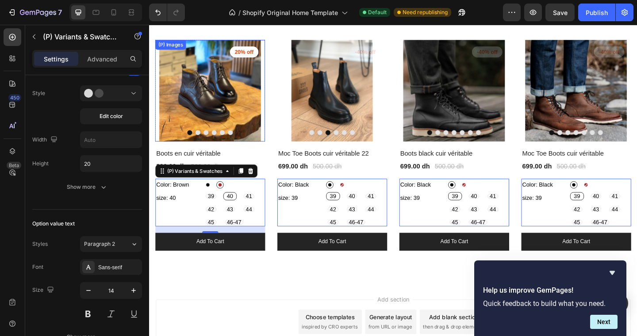
click at [260, 86] on img at bounding box center [216, 96] width 120 height 111
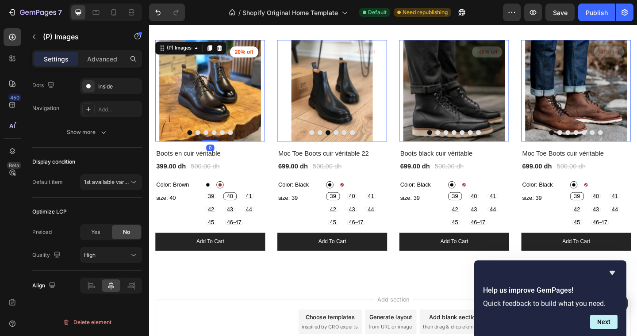
scroll to position [0, 0]
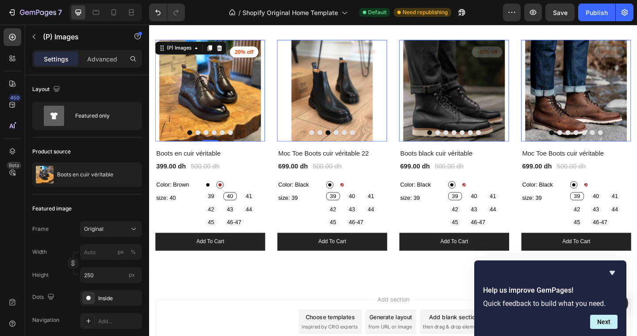
click at [264, 99] on img at bounding box center [216, 96] width 120 height 111
click at [262, 99] on img at bounding box center [216, 96] width 120 height 111
click at [203, 141] on button "Dot" at bounding box center [202, 141] width 5 height 5
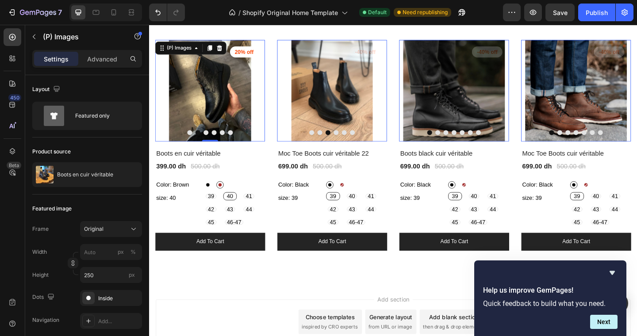
click at [211, 141] on button "Dot" at bounding box center [210, 141] width 5 height 5
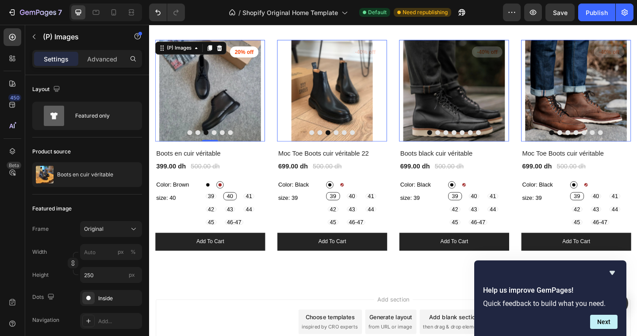
click at [220, 140] on button "Dot" at bounding box center [219, 141] width 5 height 5
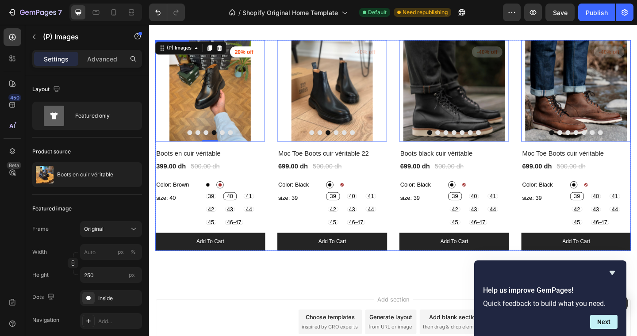
click at [280, 255] on div "(P) Images 0 20% off Product Badge Row Boots en cuir véritable (P) Title 399.00…" at bounding box center [415, 156] width 518 height 230
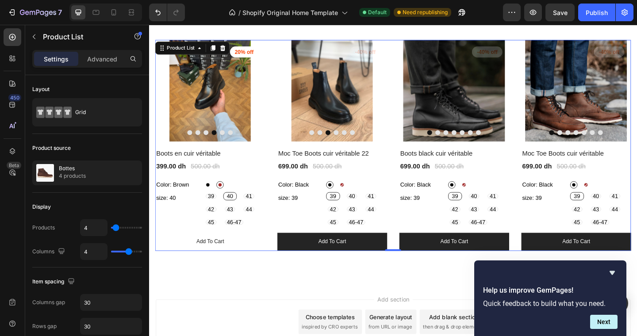
click at [269, 260] on button "Add to cart" at bounding box center [216, 260] width 120 height 19
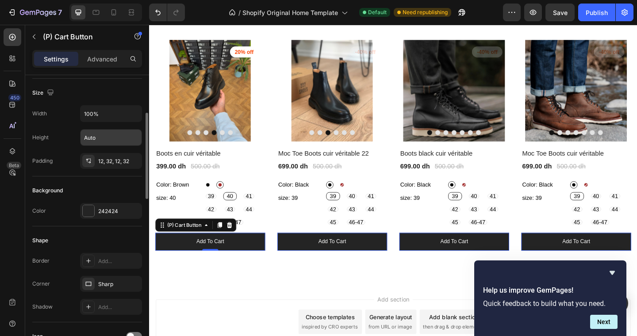
scroll to position [118, 0]
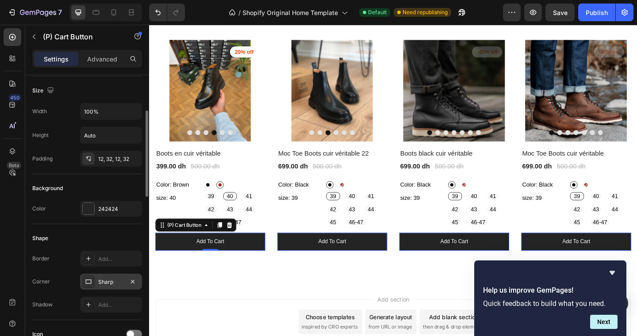
click at [106, 285] on div "Sharp" at bounding box center [111, 282] width 26 height 8
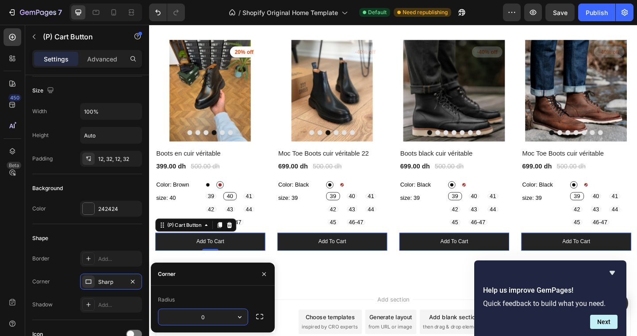
click at [202, 316] on input "0" at bounding box center [202, 317] width 89 height 16
type input "6"
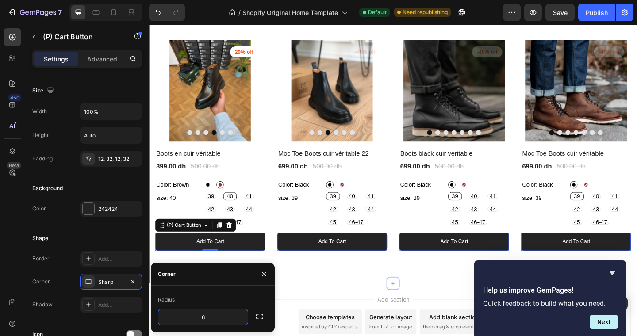
click at [313, 300] on div "Explore Our Best Sellers Heading Row (P) Images 20% off Product Badge Row Boots…" at bounding box center [414, 135] width 531 height 343
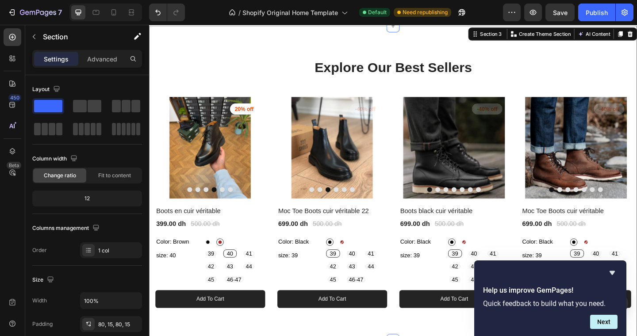
scroll to position [64, 0]
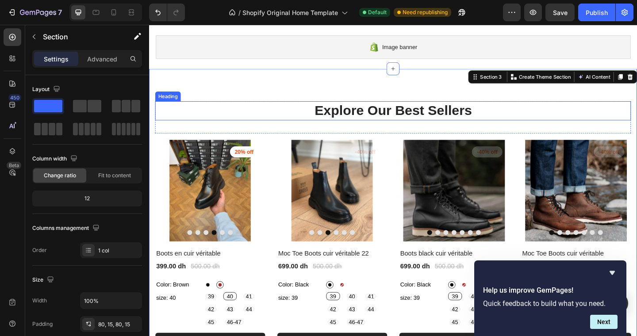
click at [382, 119] on p "Explore Our Best Sellers" at bounding box center [415, 118] width 516 height 19
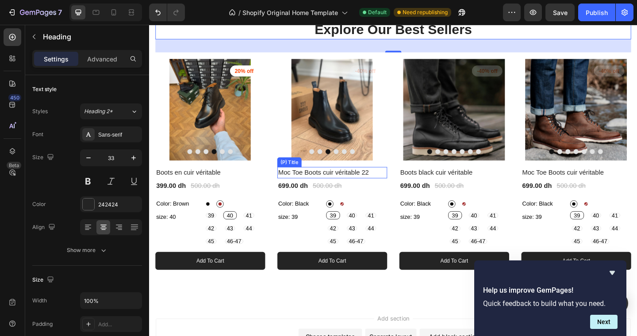
scroll to position [161, 0]
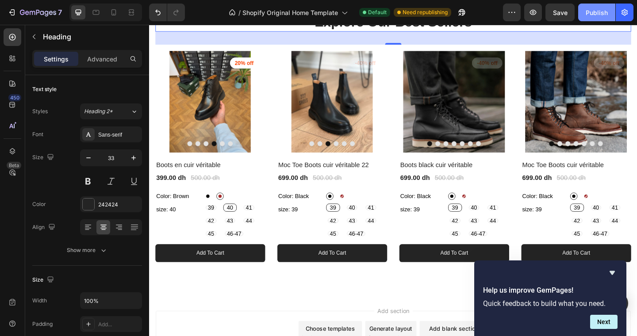
click at [596, 14] on div "Publish" at bounding box center [597, 12] width 22 height 9
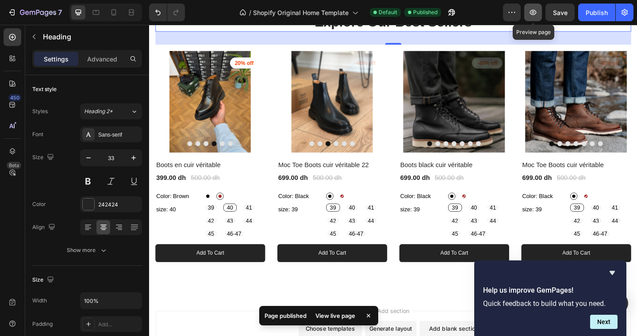
click at [537, 13] on icon "button" at bounding box center [533, 12] width 9 height 9
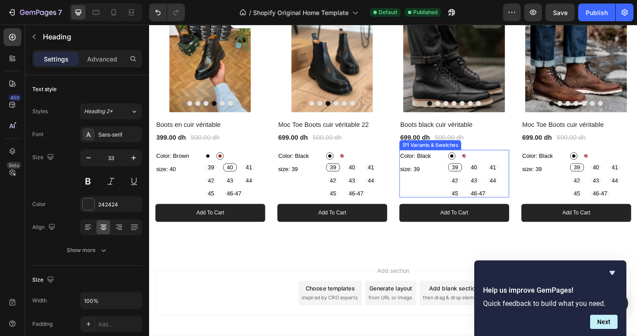
scroll to position [221, 0]
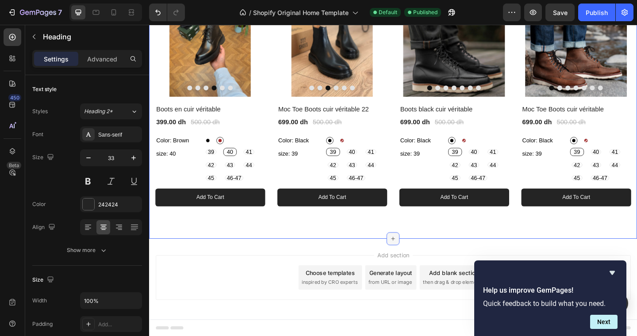
click at [414, 254] on div at bounding box center [415, 258] width 14 height 14
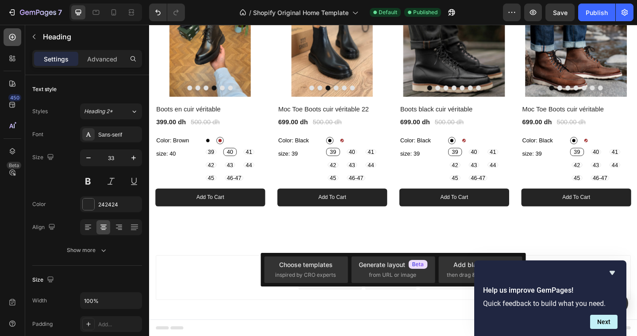
click at [13, 36] on icon at bounding box center [12, 37] width 9 height 9
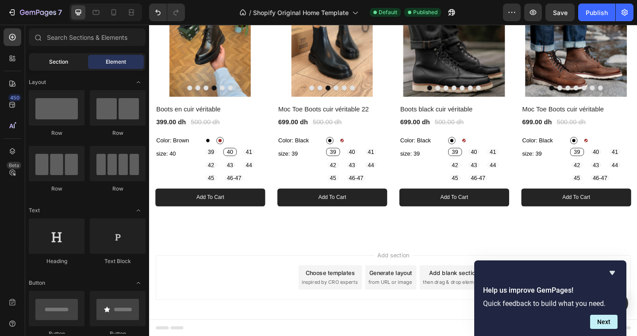
click at [54, 62] on span "Section" at bounding box center [58, 62] width 19 height 8
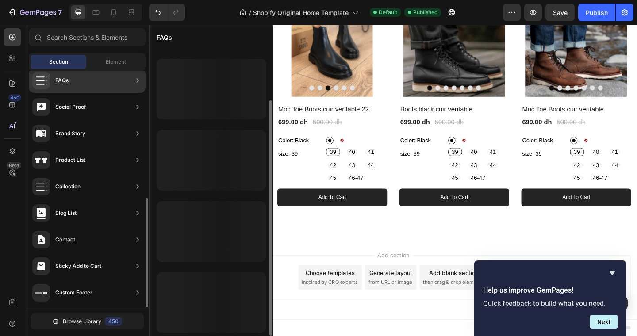
scroll to position [63, 0]
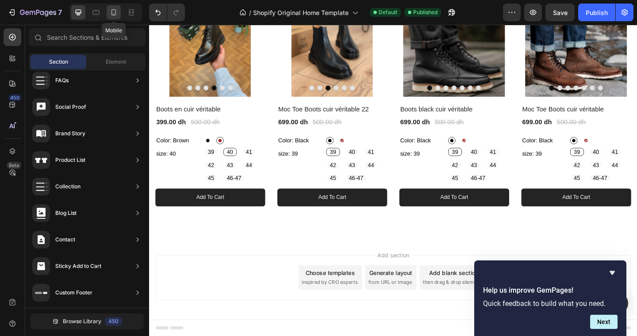
click at [113, 11] on icon at bounding box center [113, 12] width 9 height 9
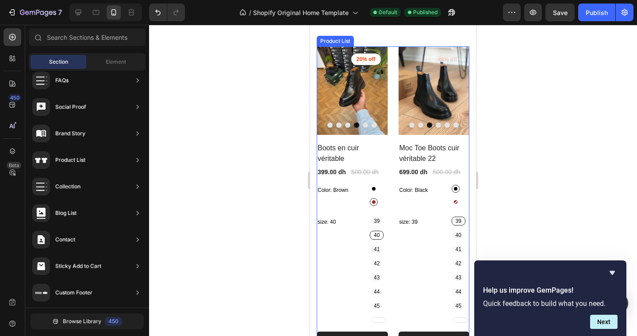
scroll to position [220, 0]
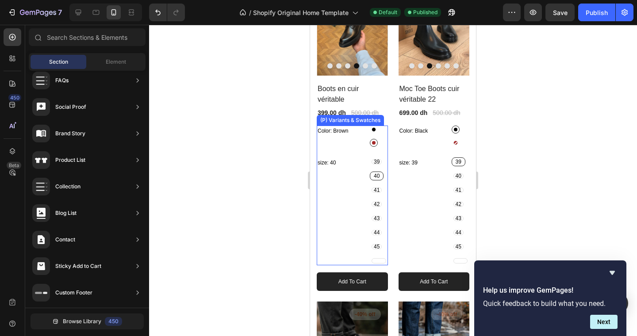
click at [363, 208] on div "size: 40" at bounding box center [343, 212] width 53 height 108
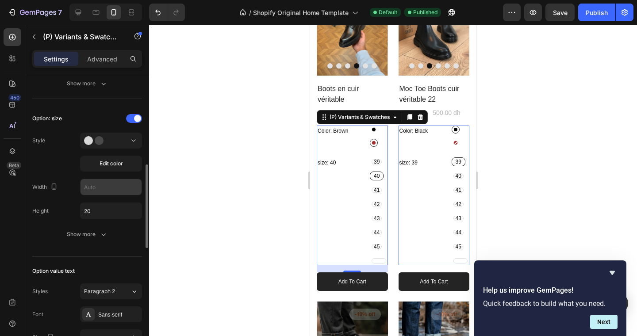
scroll to position [340, 0]
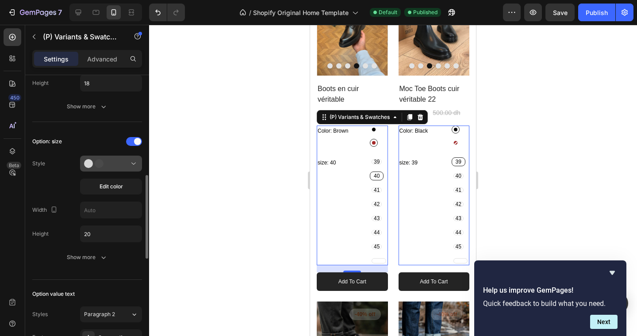
click at [128, 163] on div at bounding box center [111, 163] width 54 height 9
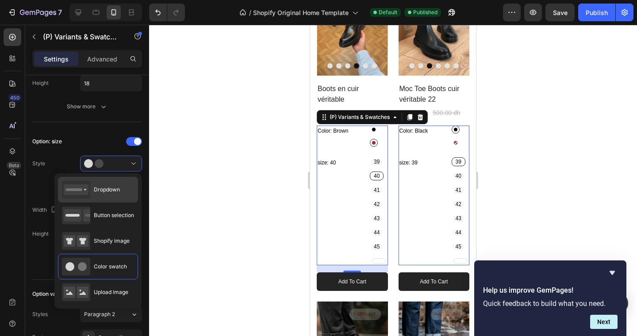
click at [118, 191] on span "Dropdown" at bounding box center [107, 190] width 26 height 8
type input "100%"
type input "18"
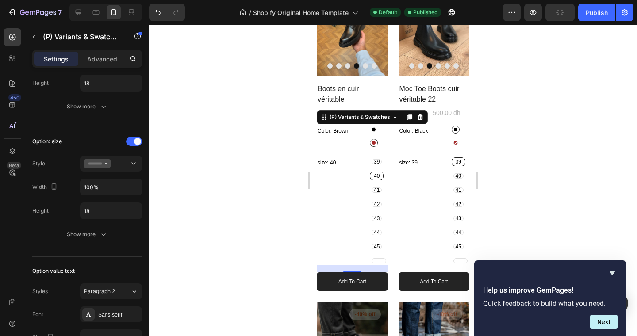
select select "40"
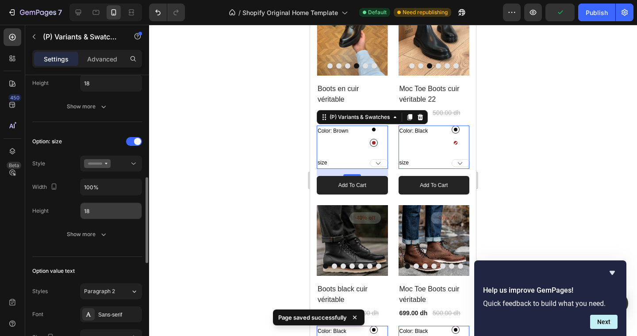
click at [115, 211] on input "18" at bounding box center [111, 211] width 61 height 16
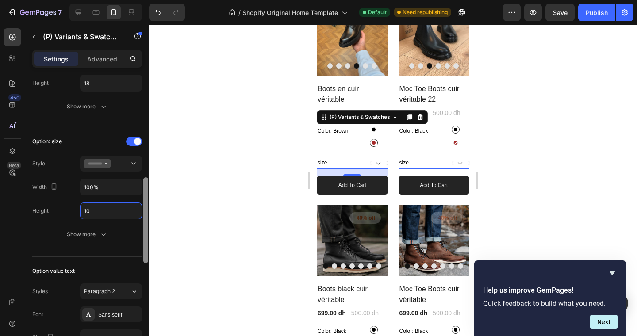
type input "10"
click at [143, 172] on div at bounding box center [146, 218] width 7 height 286
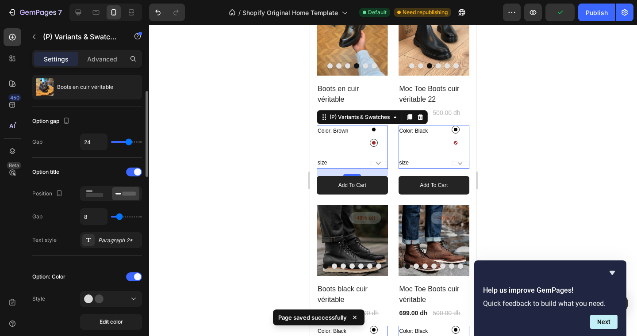
type input "7"
type input "2"
click at [116, 217] on input "range" at bounding box center [126, 217] width 31 height 2
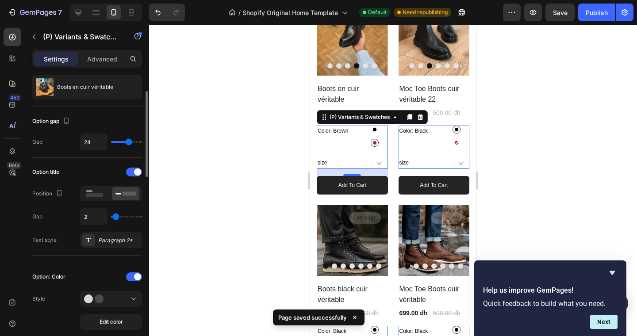
type input "0"
type input "2"
type input "26"
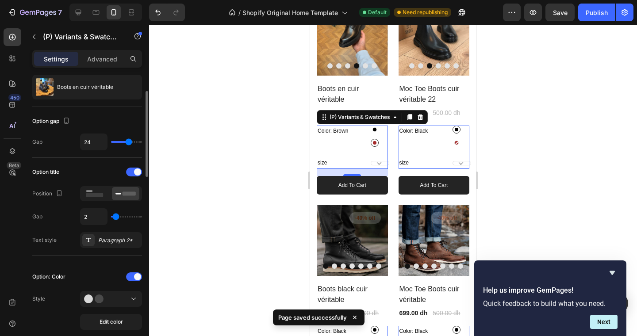
type input "26"
type input "33"
type input "32"
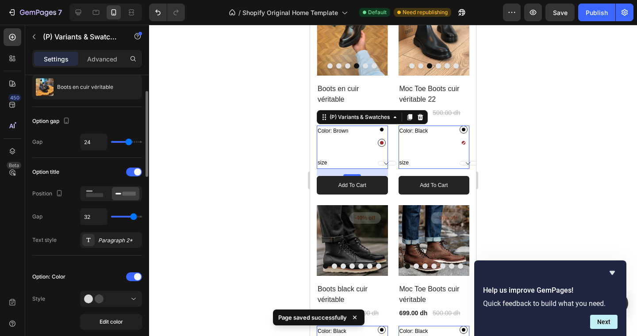
type input "18"
type input "14"
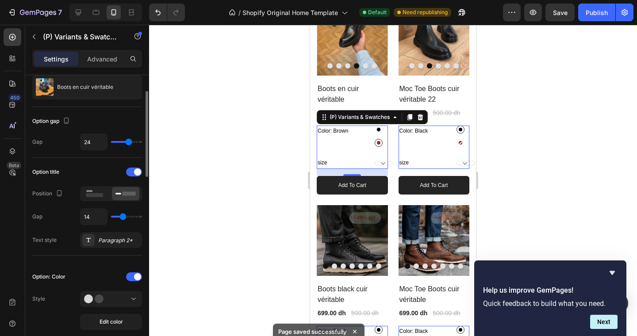
type input "11"
type input "8"
type input "7"
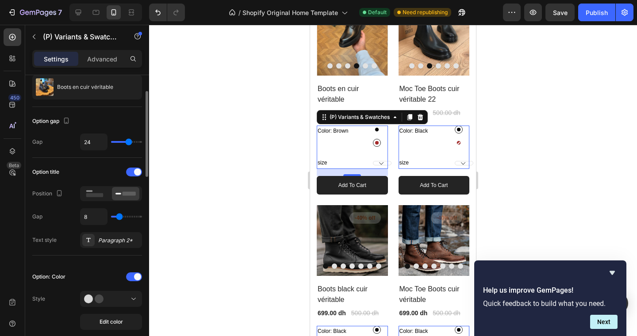
type input "7"
type input "4"
type input "1"
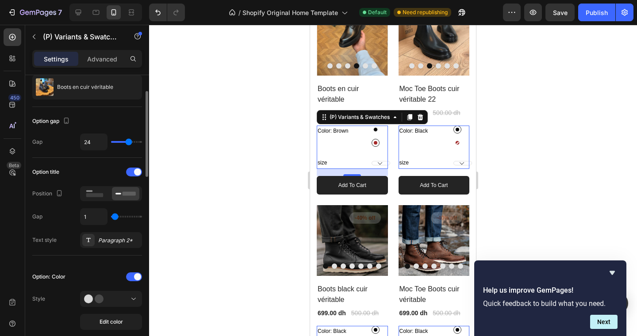
type input "0"
drag, startPoint x: 116, startPoint y: 217, endPoint x: 95, endPoint y: 220, distance: 21.0
type input "0"
click at [111, 218] on input "range" at bounding box center [126, 217] width 31 height 2
click at [89, 194] on rect at bounding box center [94, 195] width 17 height 4
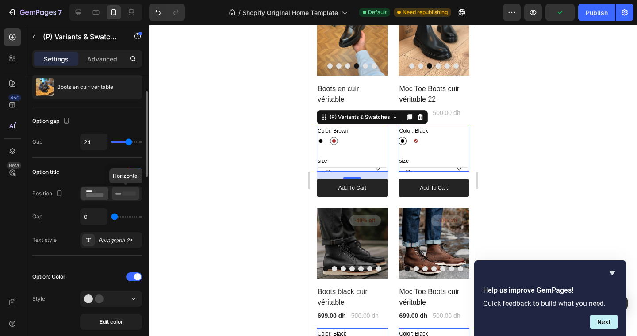
click at [125, 190] on icon at bounding box center [126, 194] width 20 height 10
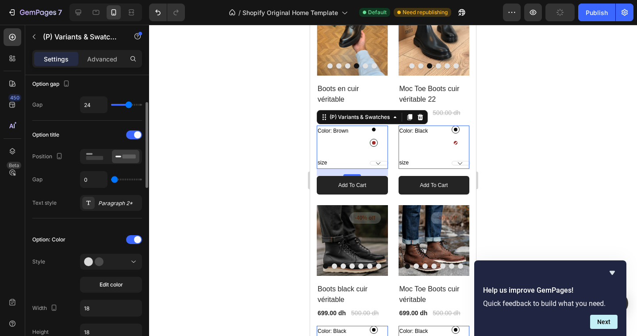
scroll to position [93, 0]
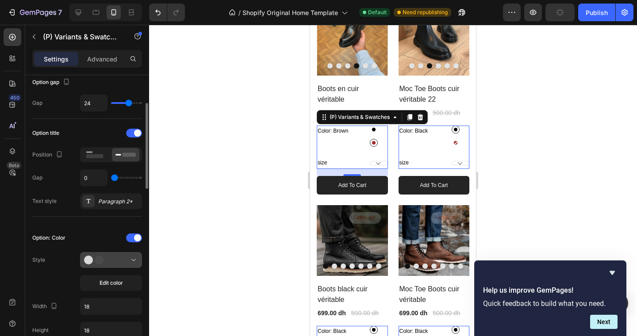
click at [127, 260] on div at bounding box center [111, 260] width 54 height 9
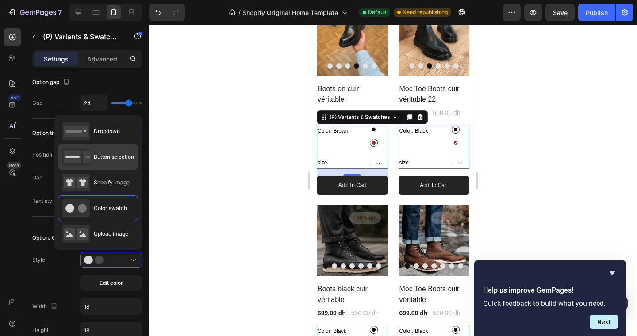
click at [110, 156] on span "Button selection" at bounding box center [114, 157] width 40 height 8
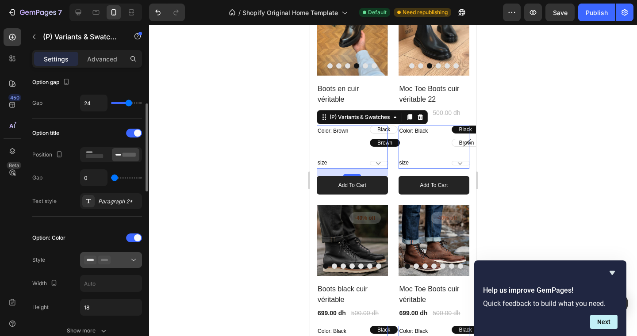
click at [118, 262] on div at bounding box center [111, 260] width 54 height 9
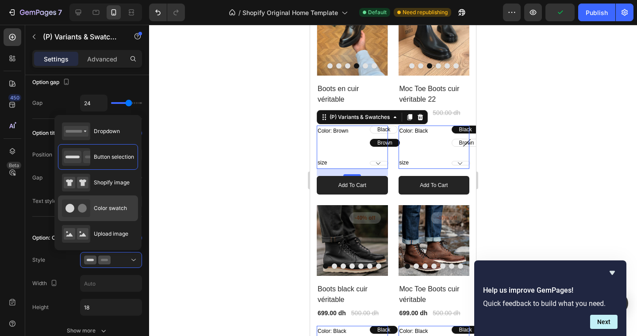
click at [95, 203] on div "Color swatch" at bounding box center [94, 209] width 65 height 18
type input "18"
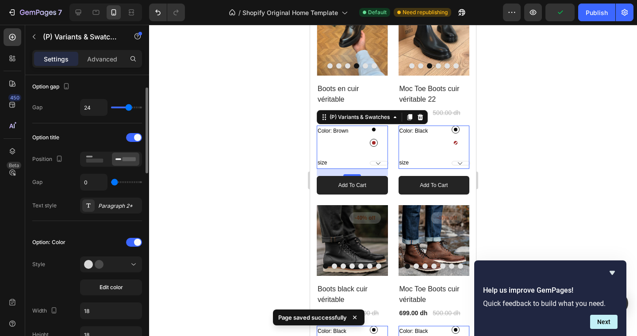
scroll to position [78, 0]
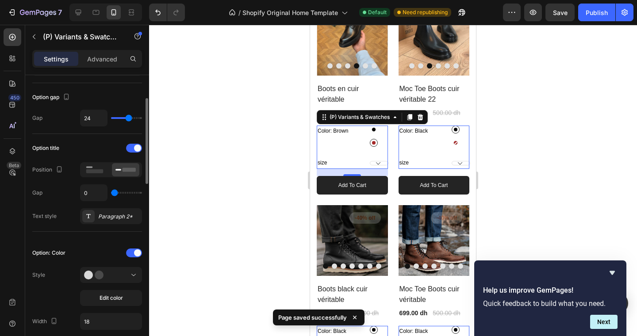
type input "23"
type input "18"
type input "12"
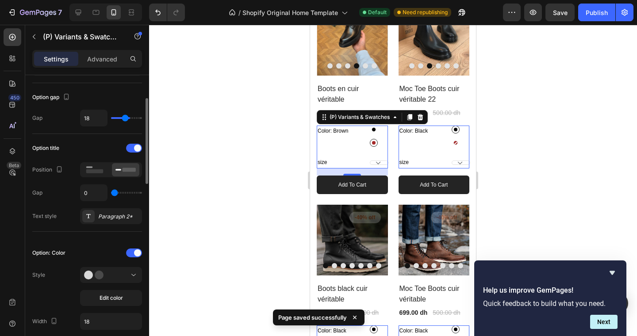
type input "12"
type input "9"
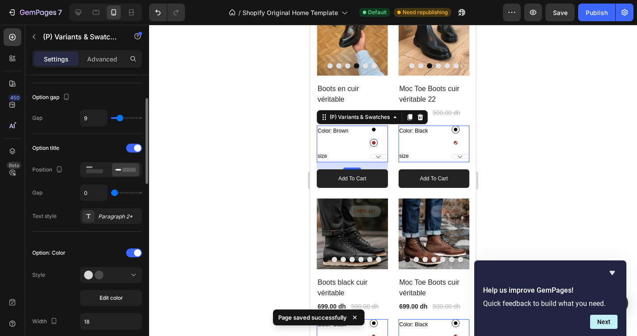
type input "6"
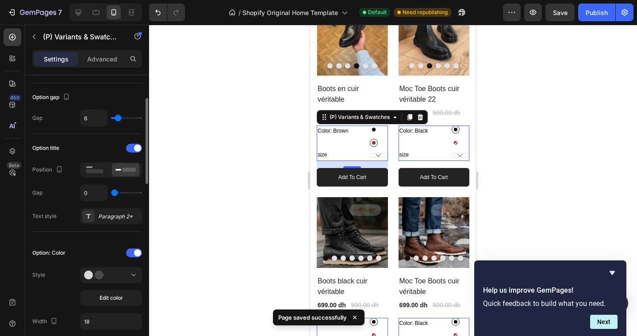
type input "5"
type input "4"
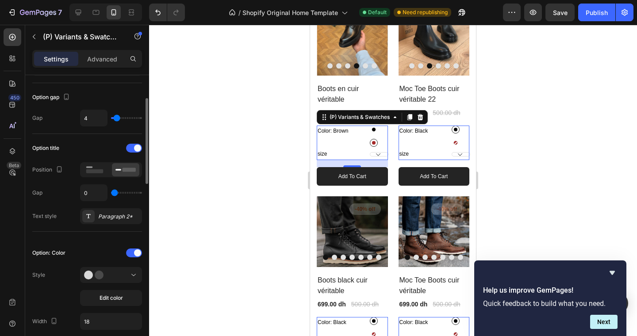
drag, startPoint x: 128, startPoint y: 116, endPoint x: 116, endPoint y: 116, distance: 11.5
type input "4"
click at [116, 117] on input "range" at bounding box center [126, 118] width 31 height 2
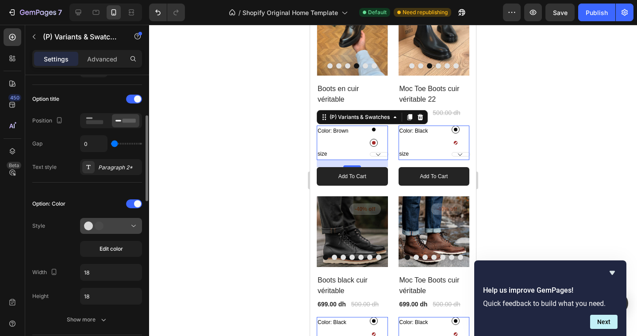
scroll to position [130, 0]
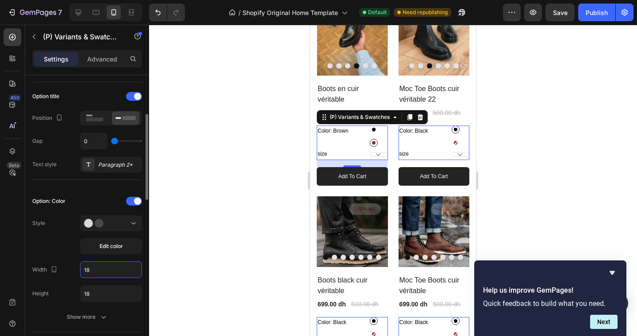
click at [102, 271] on input "18" at bounding box center [111, 270] width 61 height 16
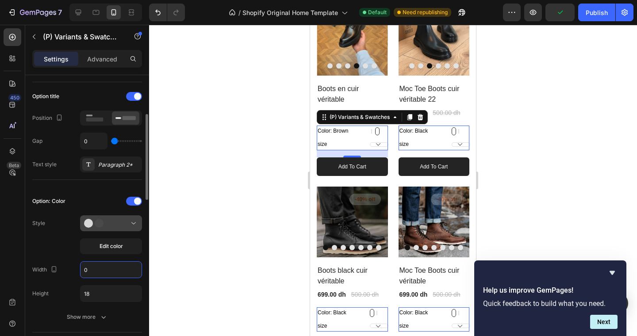
type input "0"
click at [131, 224] on icon at bounding box center [133, 223] width 9 height 9
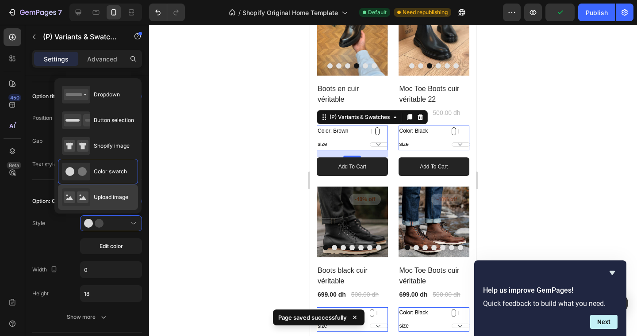
click at [102, 194] on span "Upload image" at bounding box center [111, 197] width 35 height 8
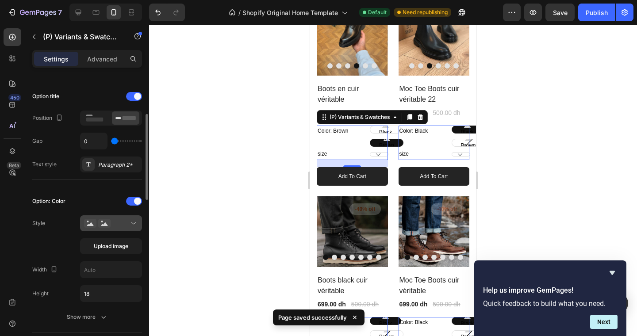
click at [117, 228] on button at bounding box center [111, 224] width 62 height 16
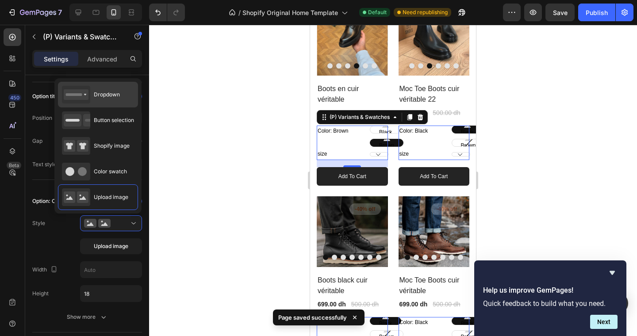
click at [113, 100] on div "Dropdown" at bounding box center [91, 95] width 58 height 18
type input "100%"
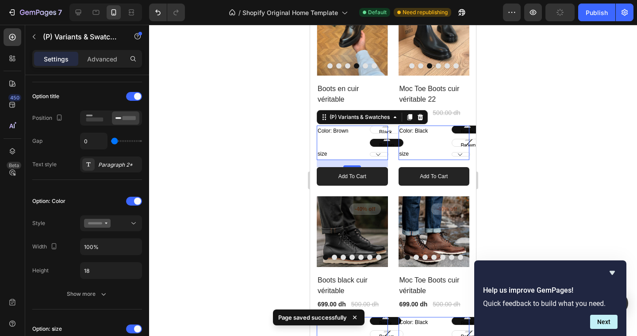
select select "Brown"
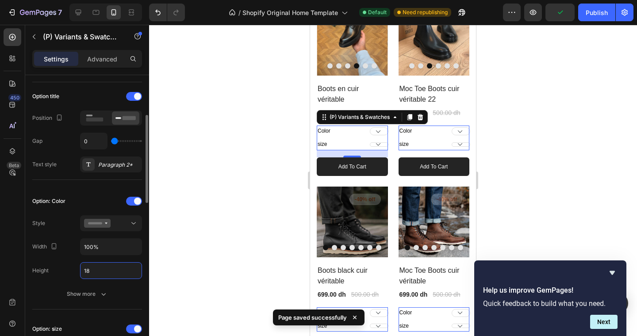
click at [100, 271] on input "18" at bounding box center [111, 271] width 61 height 16
type input "22"
click at [148, 259] on div at bounding box center [146, 218] width 7 height 286
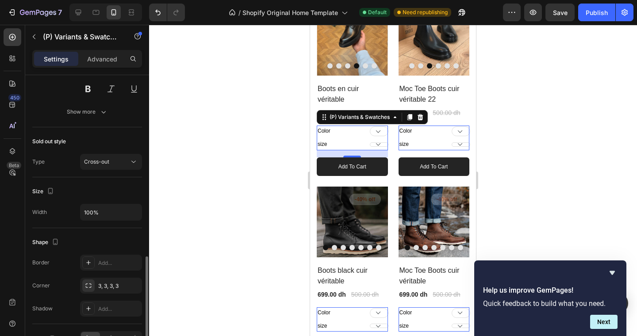
scroll to position [592, 0]
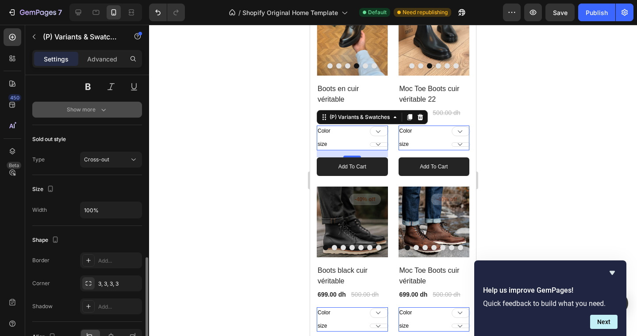
click at [103, 111] on icon "button" at bounding box center [103, 110] width 4 height 3
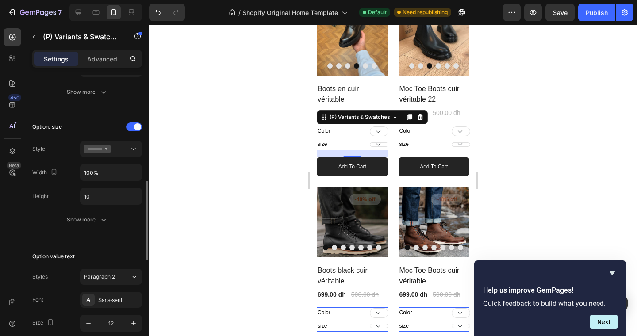
scroll to position [343, 0]
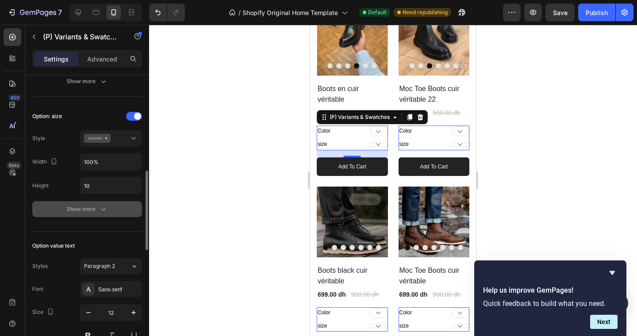
click at [102, 212] on icon "button" at bounding box center [103, 209] width 9 height 9
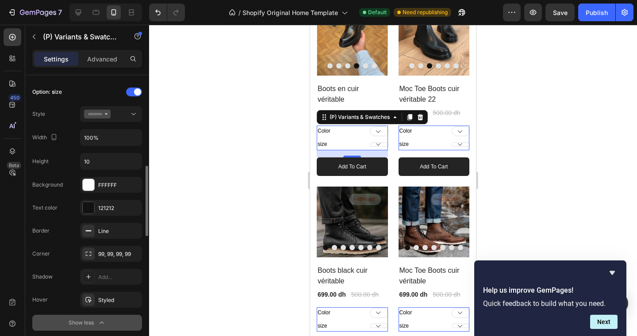
scroll to position [368, 0]
click at [91, 252] on icon at bounding box center [89, 253] width 6 height 4
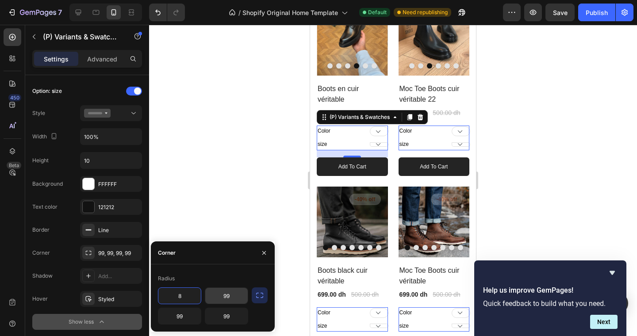
type input "8"
click at [228, 299] on input "99" at bounding box center [226, 296] width 42 height 16
drag, startPoint x: 265, startPoint y: 297, endPoint x: 228, endPoint y: 297, distance: 36.7
click at [265, 297] on button "button" at bounding box center [260, 296] width 16 height 16
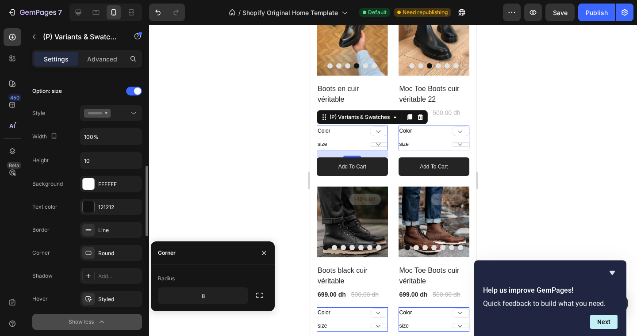
click at [59, 193] on div "Background FFFFFF Text color 121212 Border Line Corner Round Shadow Add... Hove…" at bounding box center [87, 253] width 110 height 154
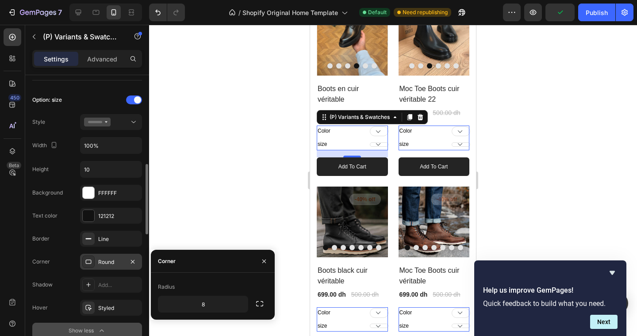
scroll to position [359, 0]
click at [87, 237] on icon at bounding box center [88, 238] width 7 height 7
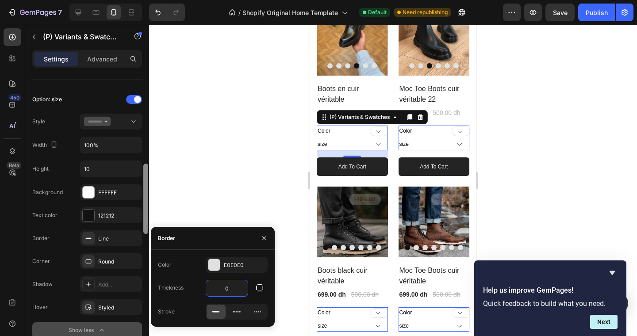
type input "0"
click at [146, 249] on div at bounding box center [146, 218] width 7 height 286
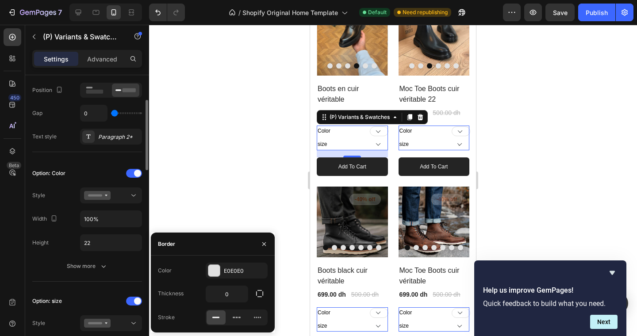
scroll to position [147, 0]
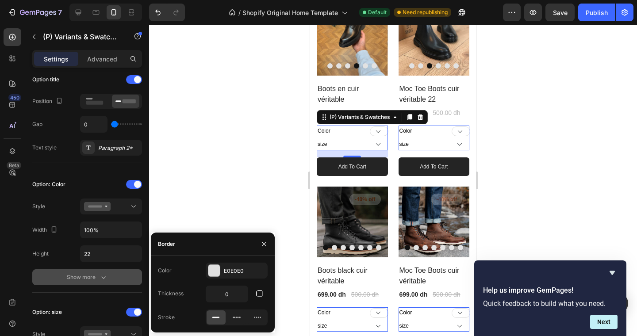
click at [97, 278] on div "Show more" at bounding box center [87, 277] width 41 height 9
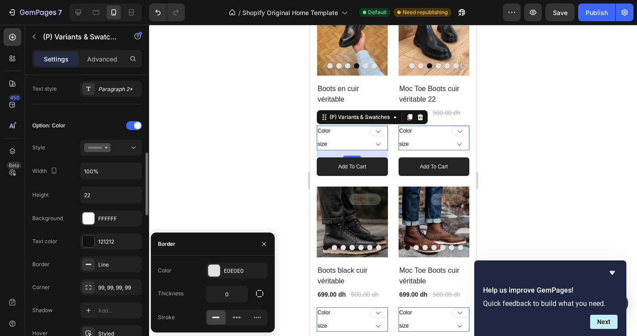
scroll to position [236, 0]
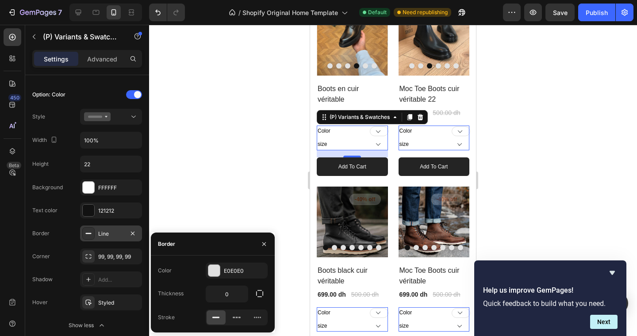
click at [106, 234] on div "Line" at bounding box center [111, 234] width 26 height 8
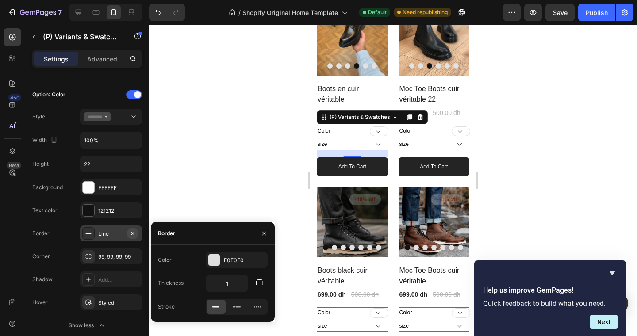
click at [133, 234] on icon "button" at bounding box center [132, 233] width 7 height 7
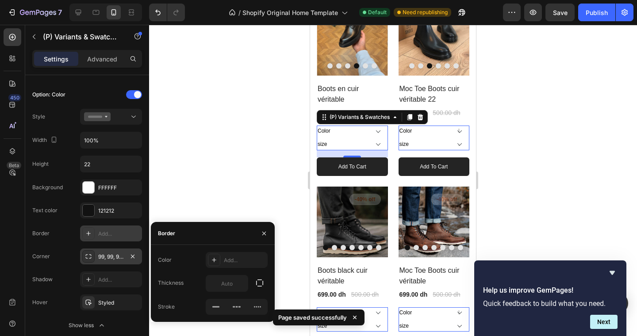
click at [111, 256] on div "99, 99, 99, 99" at bounding box center [111, 257] width 26 height 8
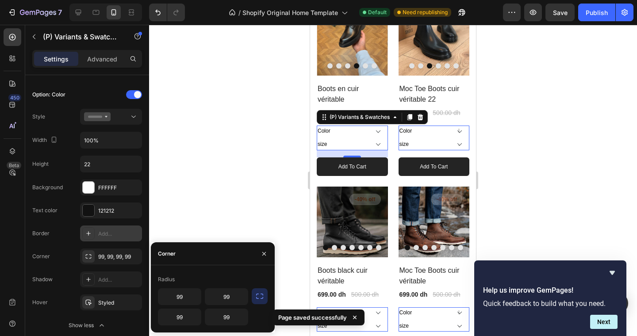
click at [259, 297] on icon "button" at bounding box center [259, 296] width 9 height 9
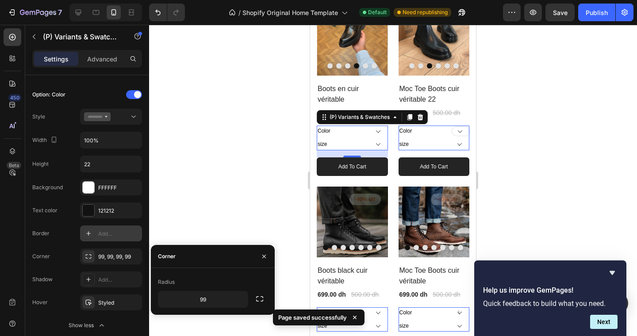
click at [461, 132] on select "Black Brown" at bounding box center [461, 132] width 19 height 10
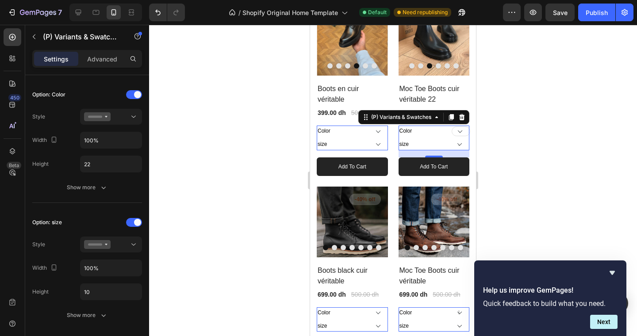
click at [452, 127] on select "Black Brown" at bounding box center [461, 132] width 19 height 10
click at [458, 144] on select "39 40 41 42 43 44 45 46-47" at bounding box center [461, 145] width 19 height 4
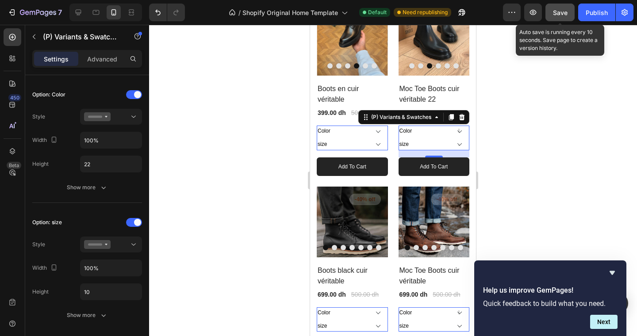
click at [564, 15] on span "Save" at bounding box center [560, 13] width 15 height 8
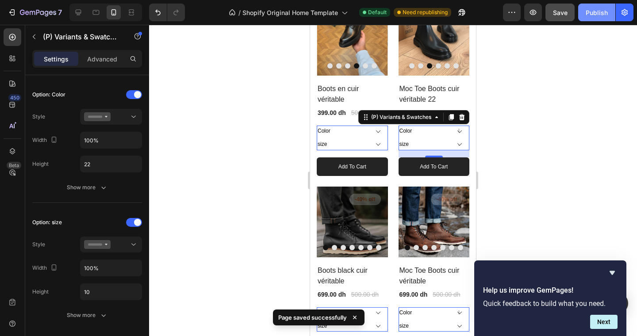
click at [594, 10] on div "Publish" at bounding box center [597, 12] width 22 height 9
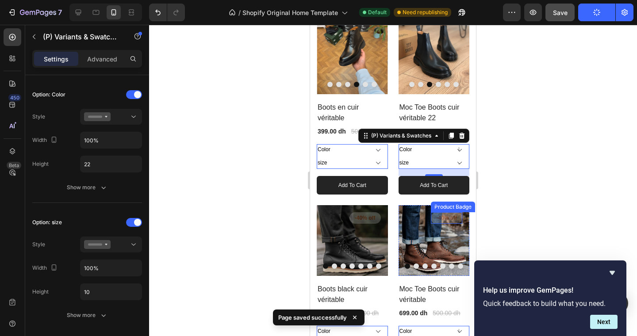
scroll to position [207, 0]
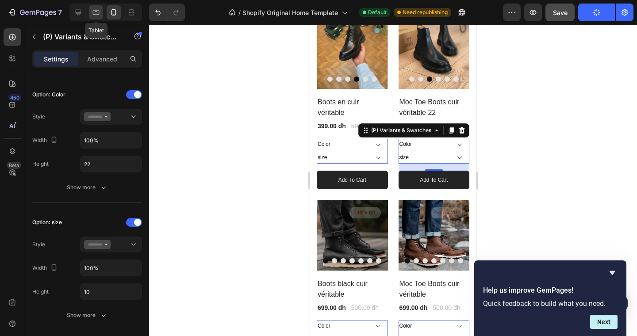
click at [97, 13] on icon at bounding box center [96, 12] width 9 height 9
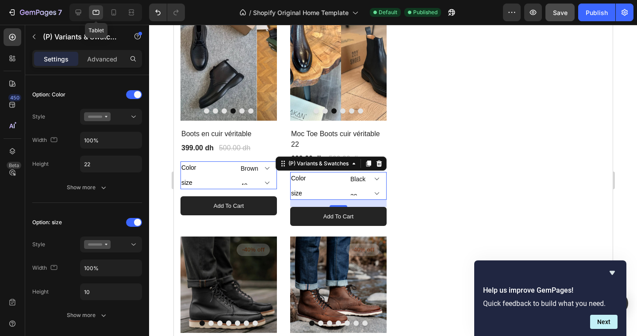
type input "14"
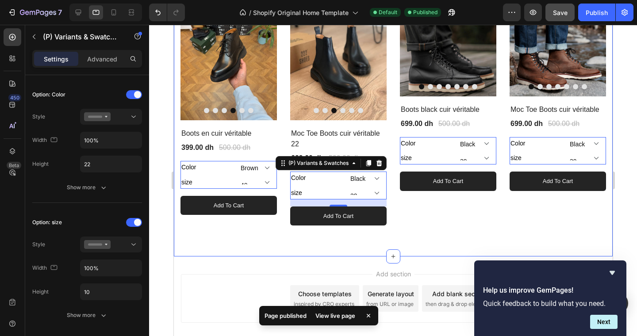
scroll to position [205, 0]
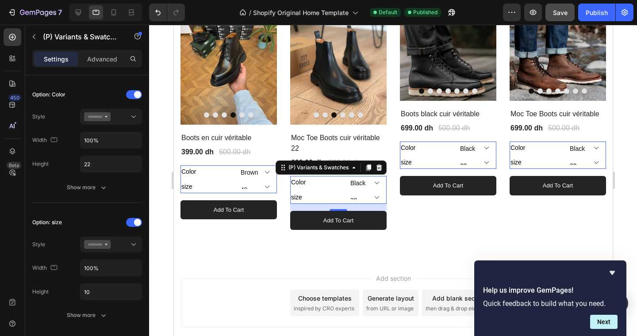
click at [425, 274] on div "Add section Choose templates inspired by CRO experts Generate layout from URL o…" at bounding box center [393, 305] width 439 height 88
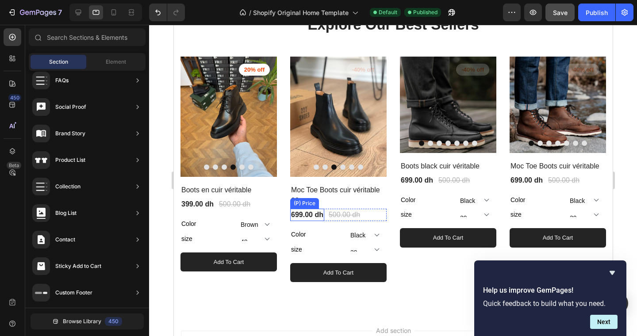
scroll to position [155, 0]
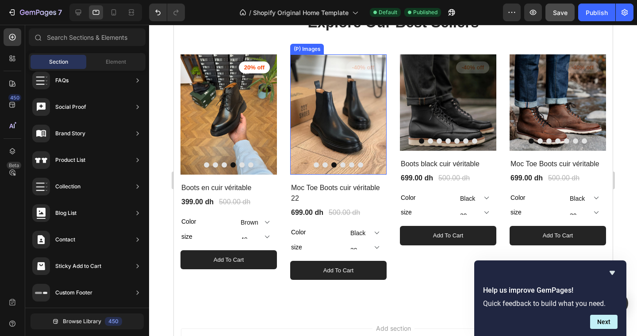
click at [316, 164] on button "Dot" at bounding box center [315, 164] width 5 height 5
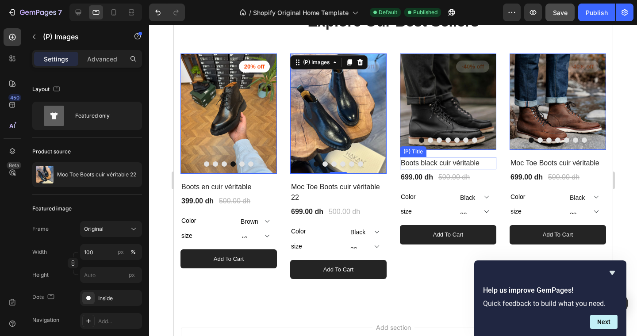
scroll to position [171, 0]
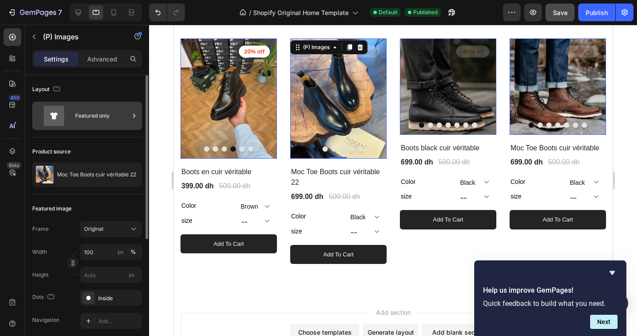
click at [89, 113] on div "Featured only" at bounding box center [102, 116] width 54 height 20
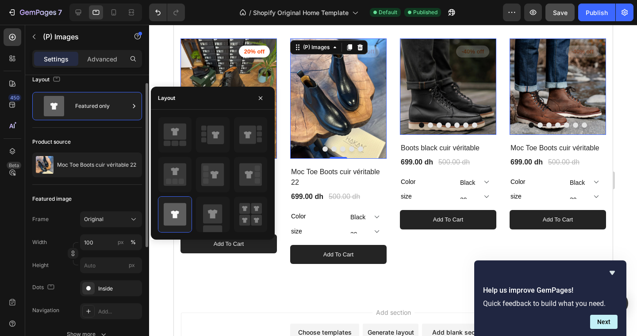
scroll to position [16, 0]
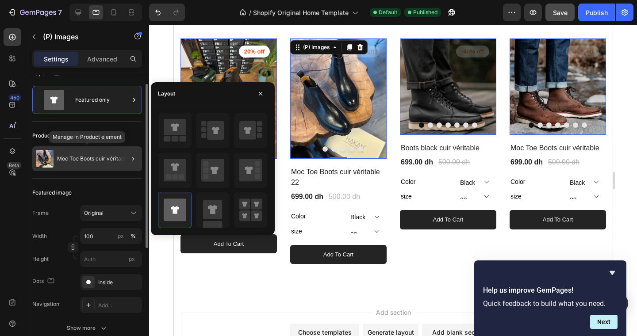
click at [95, 160] on p "Moc Toe Boots cuir véritable 22" at bounding box center [96, 159] width 79 height 6
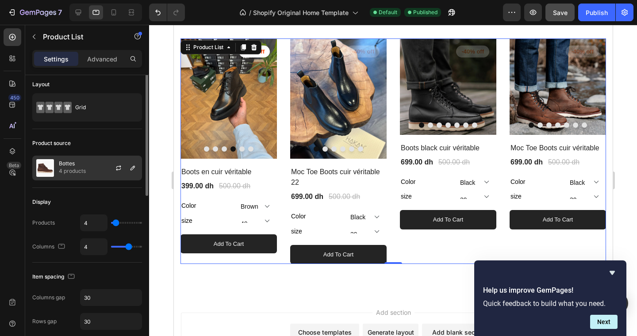
scroll to position [0, 0]
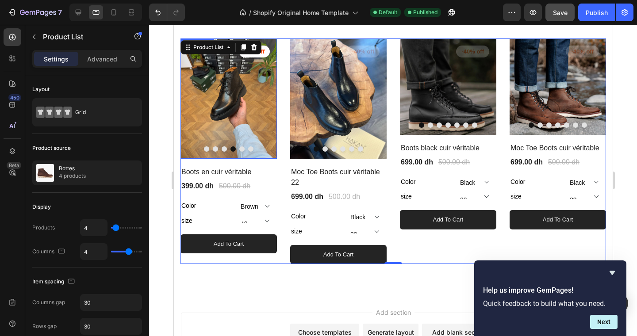
click at [180, 158] on img at bounding box center [228, 99] width 96 height 121
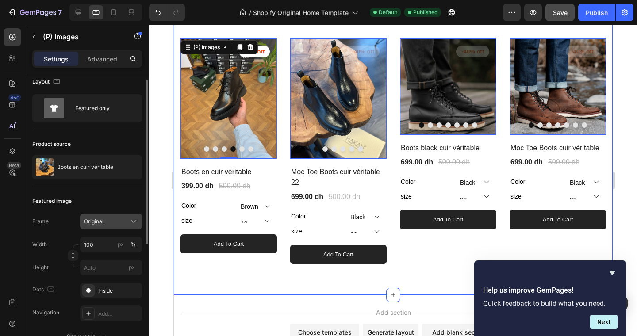
scroll to position [8, 0]
click at [115, 223] on div "Original" at bounding box center [105, 221] width 43 height 8
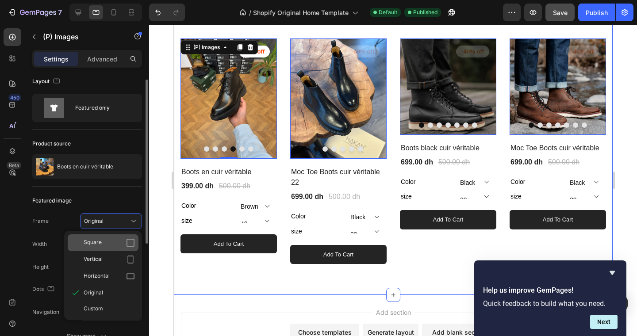
click at [115, 241] on div "Square" at bounding box center [109, 243] width 51 height 9
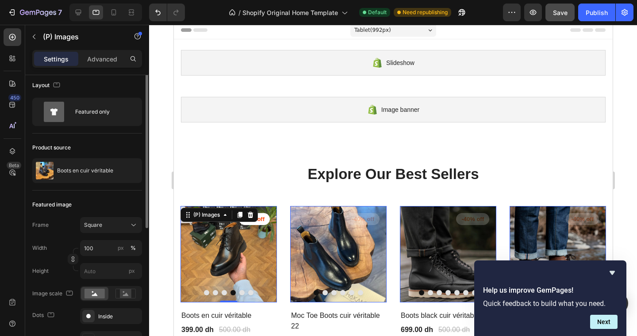
scroll to position [0, 0]
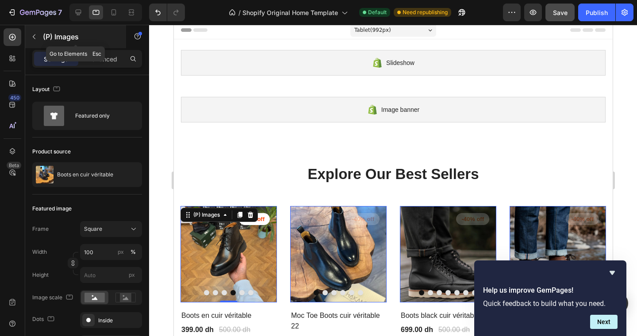
click at [34, 34] on icon "button" at bounding box center [34, 36] width 7 height 7
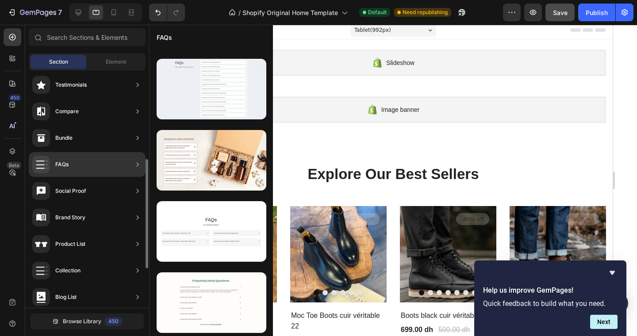
scroll to position [188, 0]
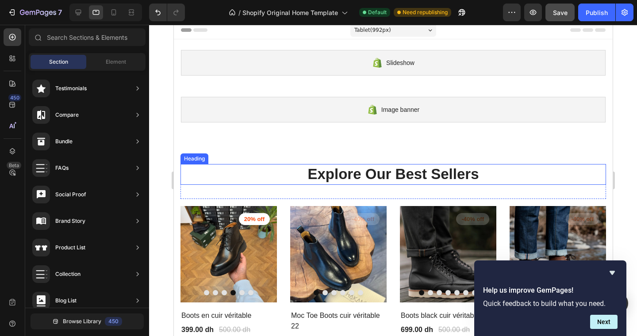
click at [384, 179] on p "Explore Our Best Sellers" at bounding box center [393, 174] width 424 height 19
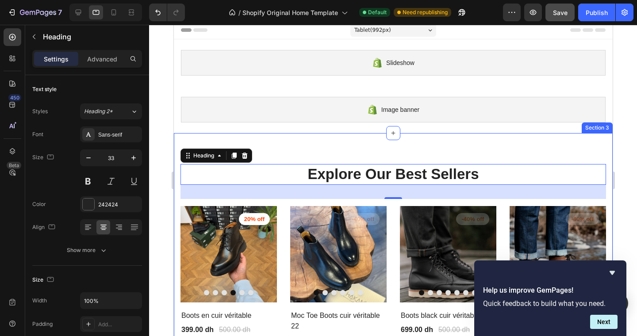
click at [309, 143] on div "Explore Our Best Sellers Heading 32 Row (P) Images 20% off Product Badge Row Bo…" at bounding box center [393, 286] width 439 height 306
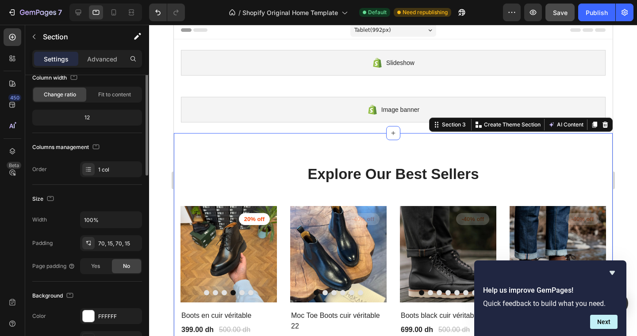
scroll to position [0, 0]
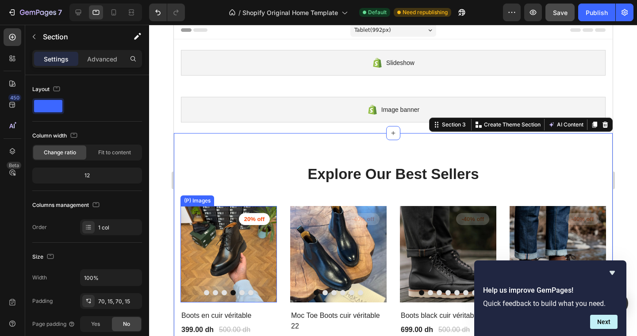
click at [269, 278] on img at bounding box center [228, 254] width 96 height 96
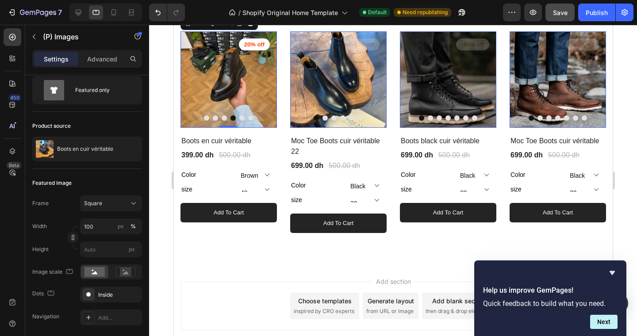
scroll to position [171, 0]
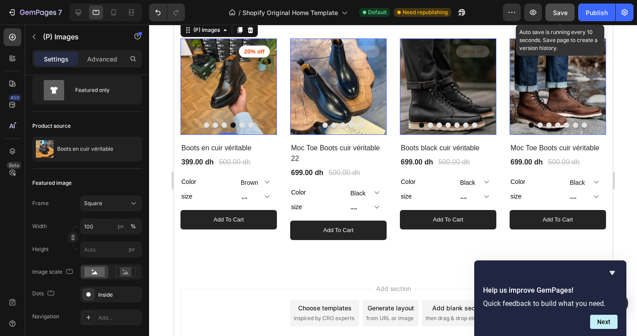
click at [563, 13] on span "Save" at bounding box center [560, 13] width 15 height 8
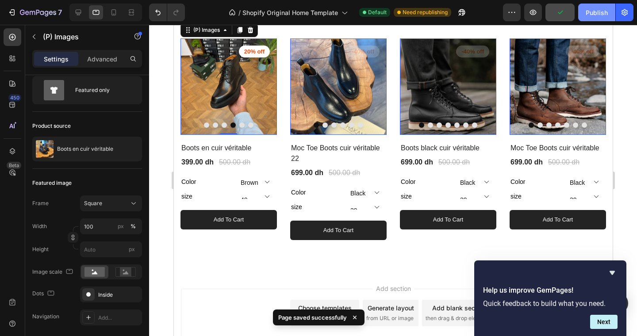
click at [594, 13] on div "Publish" at bounding box center [597, 12] width 22 height 9
